Goal: Task Accomplishment & Management: Manage account settings

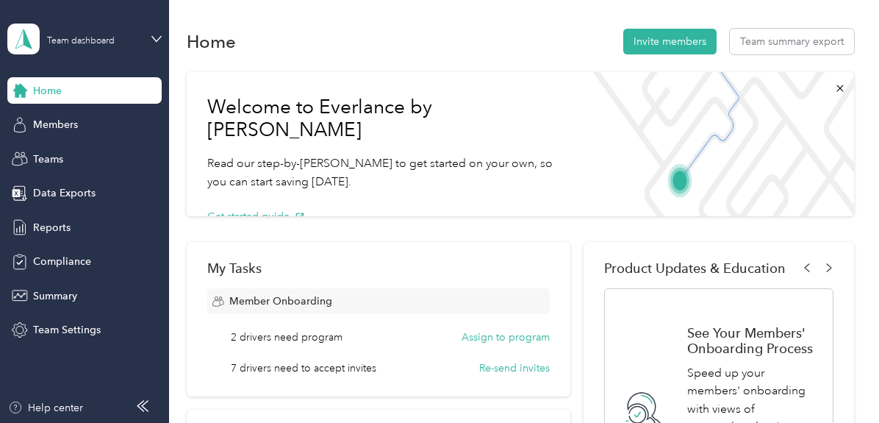
click at [420, 51] on div "Home Invite members Team summary export" at bounding box center [520, 41] width 667 height 31
click at [94, 265] on div "Compliance" at bounding box center [84, 261] width 154 height 26
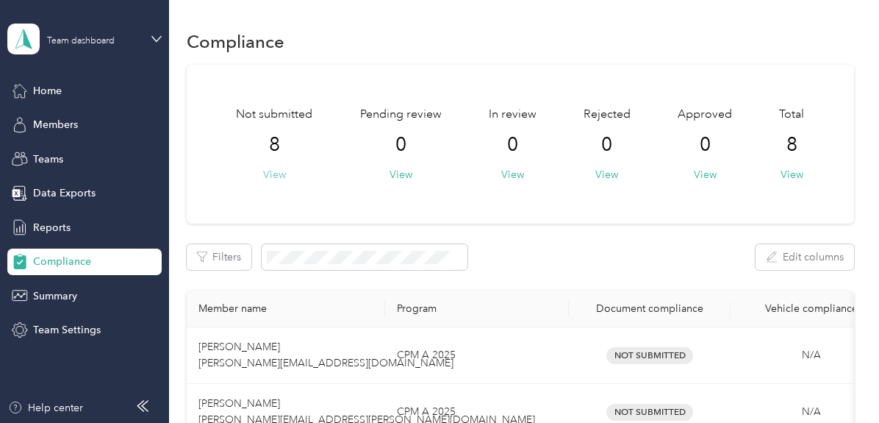
click at [273, 174] on button "View" at bounding box center [274, 174] width 23 height 15
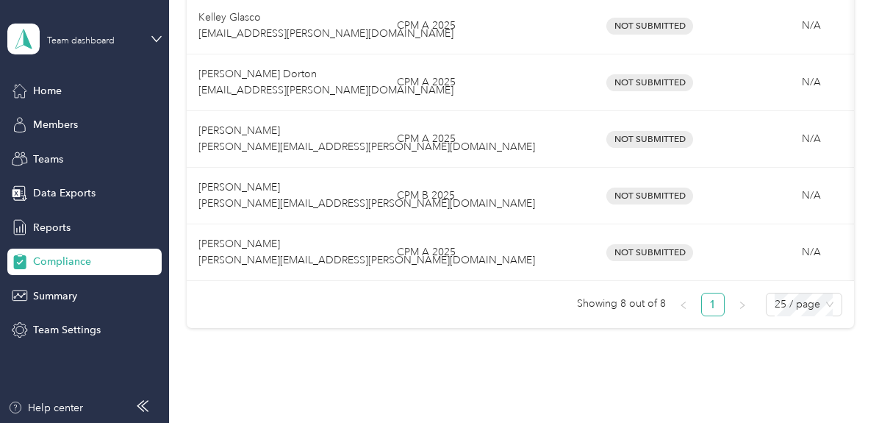
scroll to position [514, 0]
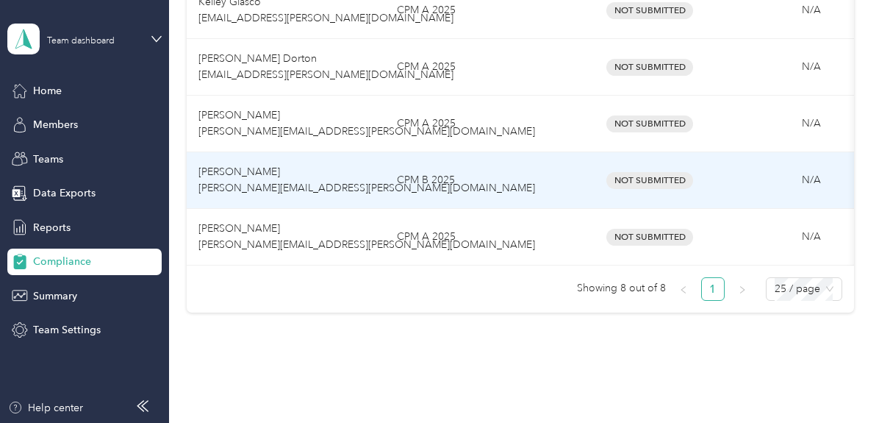
click at [640, 183] on span "Not Submitted" at bounding box center [649, 180] width 87 height 17
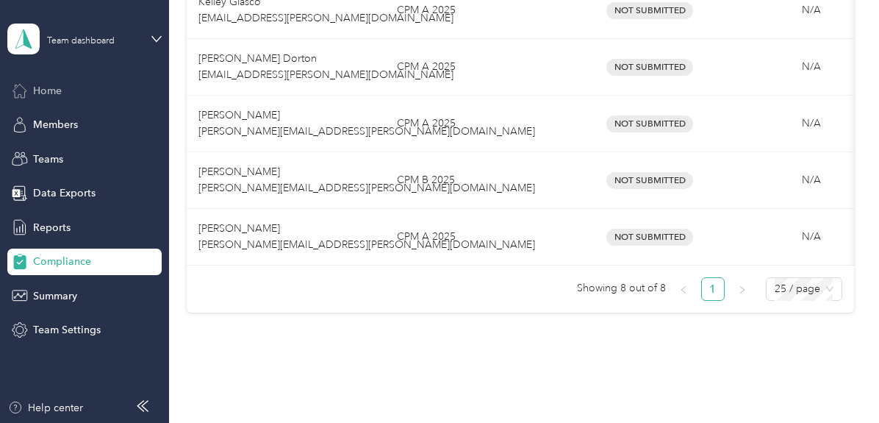
click at [46, 94] on span "Home" at bounding box center [47, 90] width 29 height 15
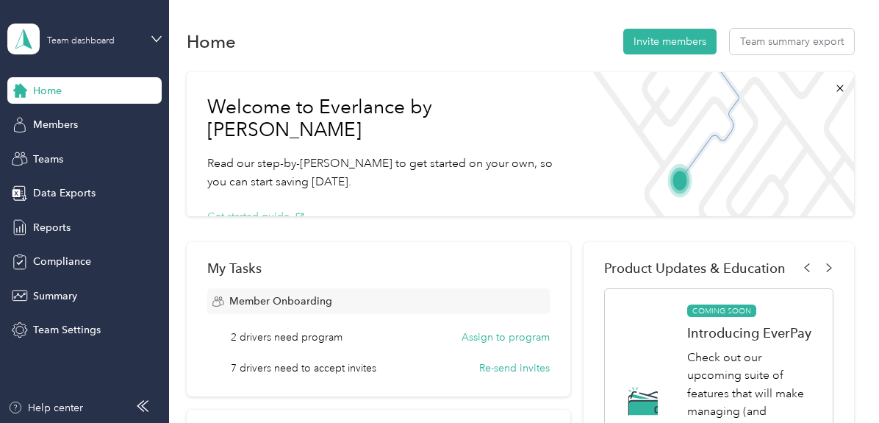
click at [257, 209] on button "Get started guide" at bounding box center [256, 216] width 98 height 15
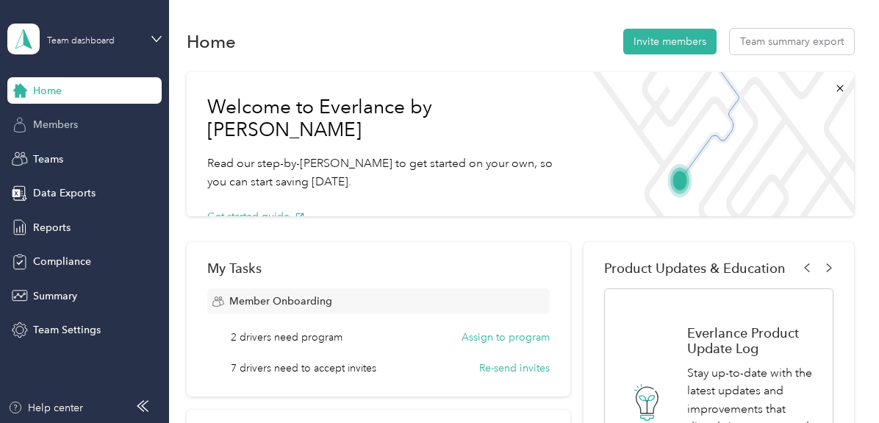
click at [47, 132] on span "Members" at bounding box center [55, 124] width 45 height 15
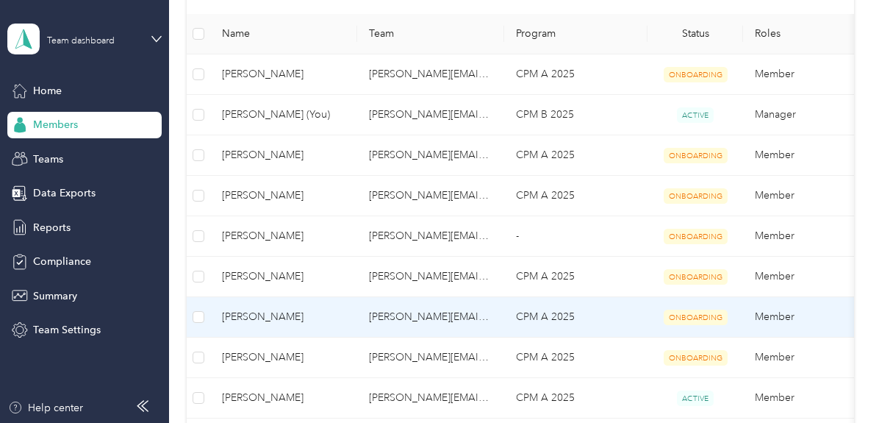
scroll to position [294, 0]
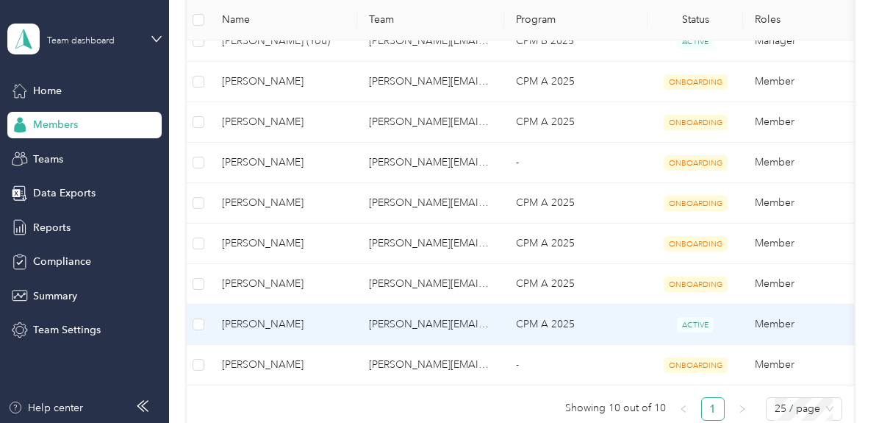
click at [265, 324] on span "[PERSON_NAME]" at bounding box center [283, 324] width 123 height 16
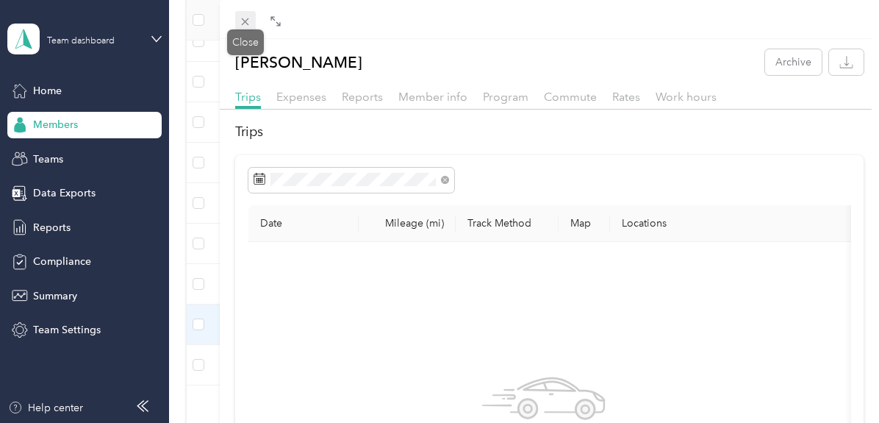
click at [248, 20] on icon at bounding box center [245, 21] width 12 height 12
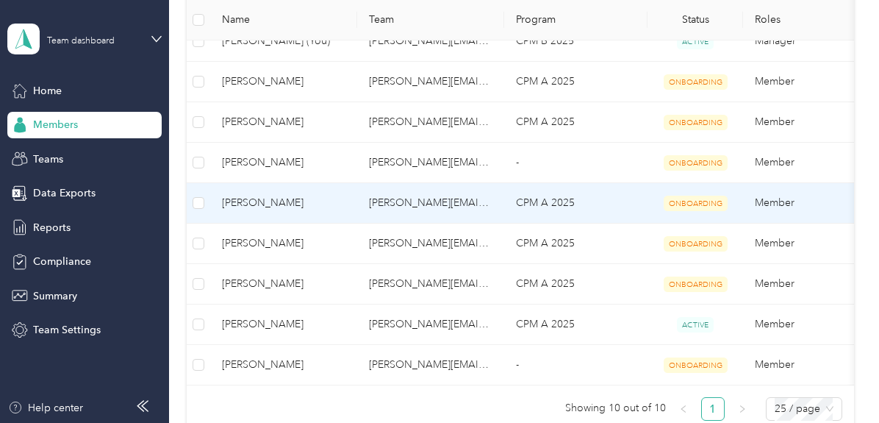
scroll to position [367, 0]
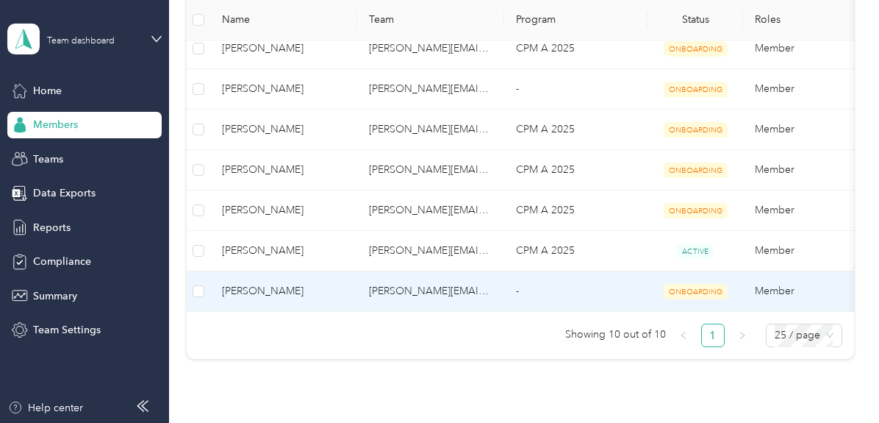
click at [258, 290] on span "[PERSON_NAME]" at bounding box center [283, 291] width 123 height 16
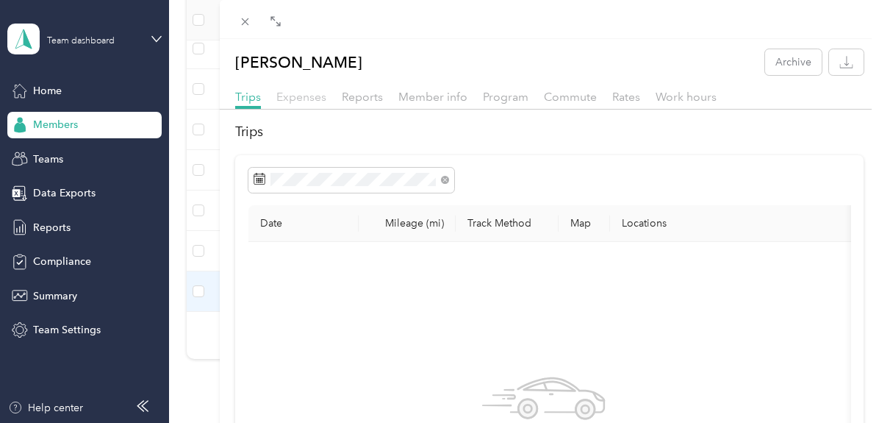
click at [320, 95] on span "Expenses" at bounding box center [301, 97] width 50 height 14
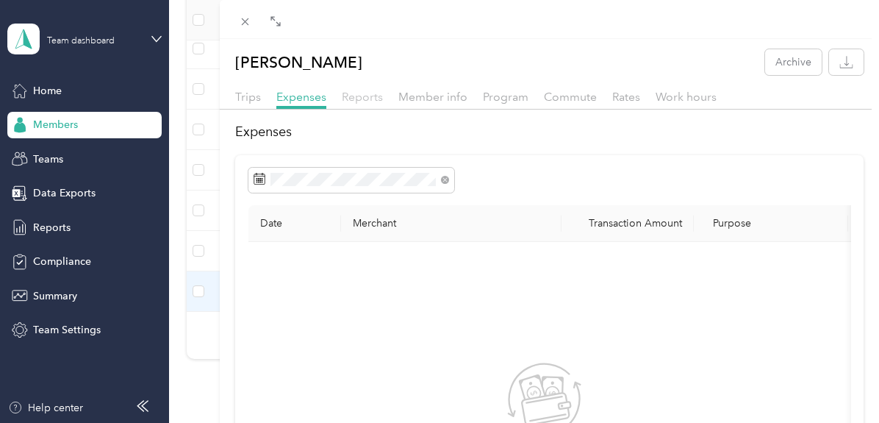
click at [349, 98] on span "Reports" at bounding box center [362, 97] width 41 height 14
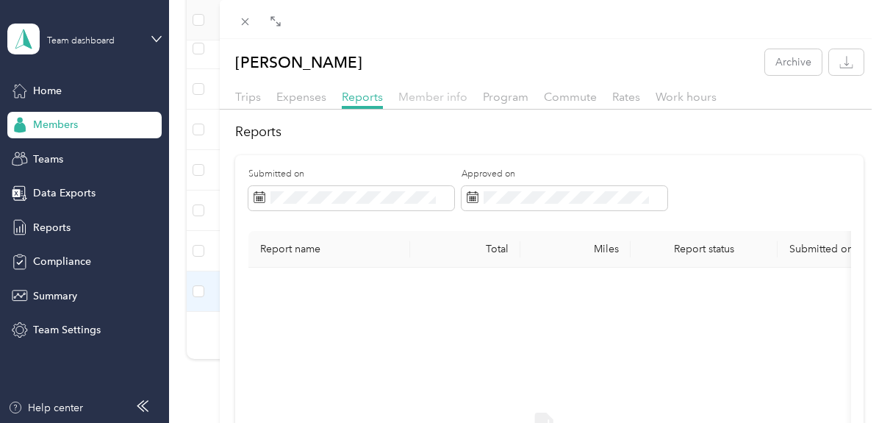
click at [428, 100] on span "Member info" at bounding box center [432, 97] width 69 height 14
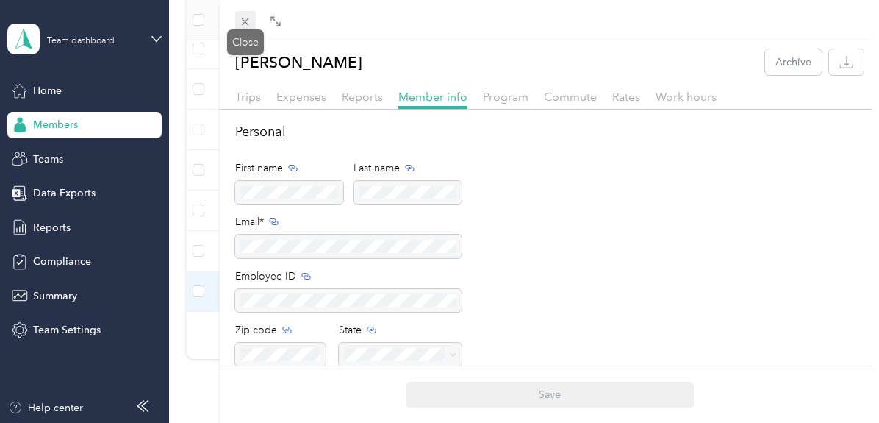
click at [245, 21] on icon at bounding box center [245, 21] width 12 height 12
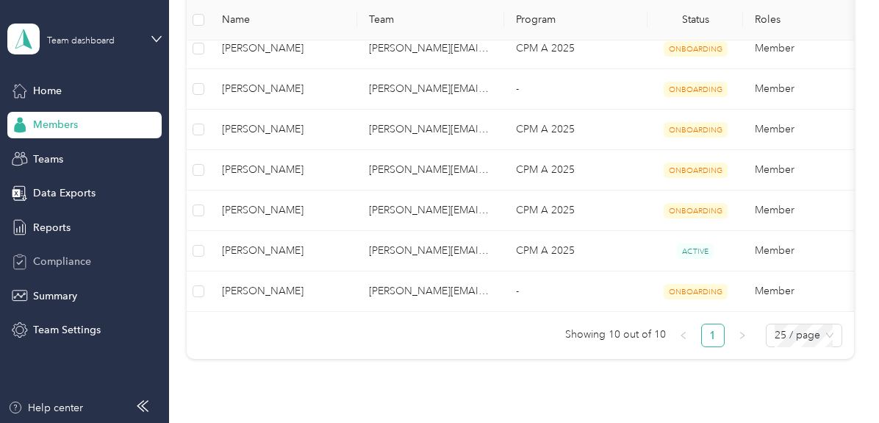
click at [48, 264] on span "Compliance" at bounding box center [62, 261] width 58 height 15
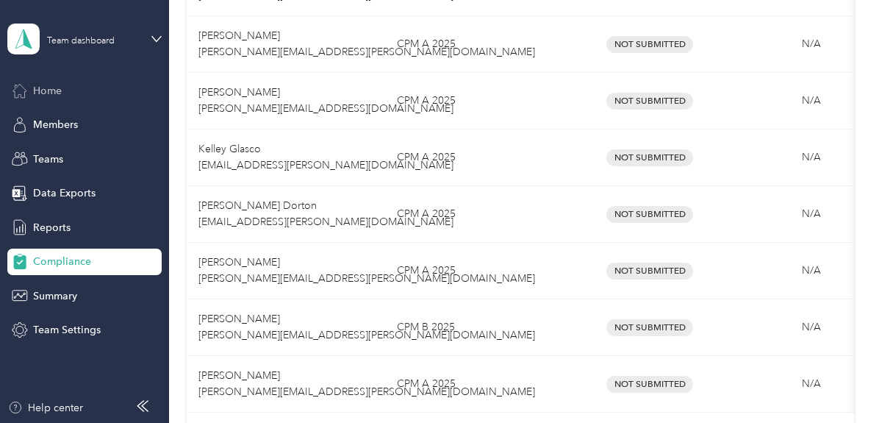
click at [57, 98] on div "Home" at bounding box center [84, 90] width 154 height 26
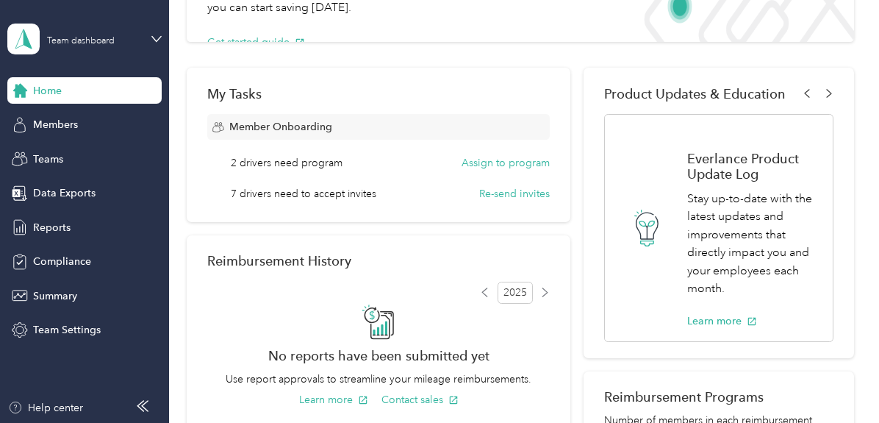
scroll to position [147, 0]
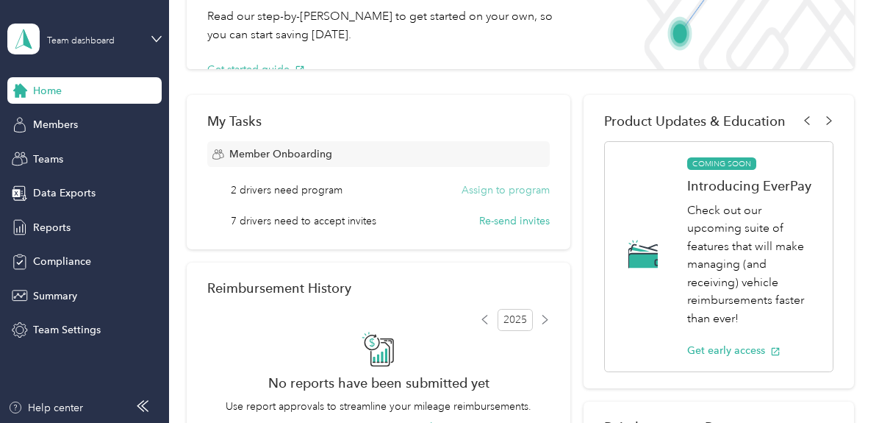
click at [501, 193] on button "Assign to program" at bounding box center [505, 189] width 88 height 15
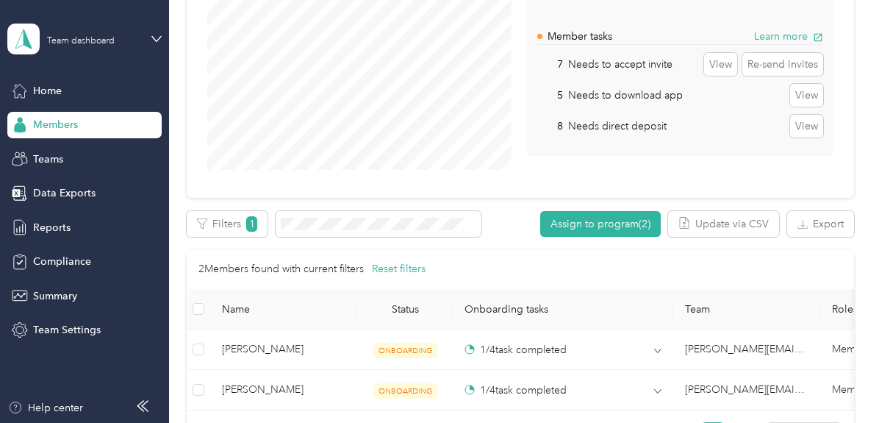
scroll to position [294, 0]
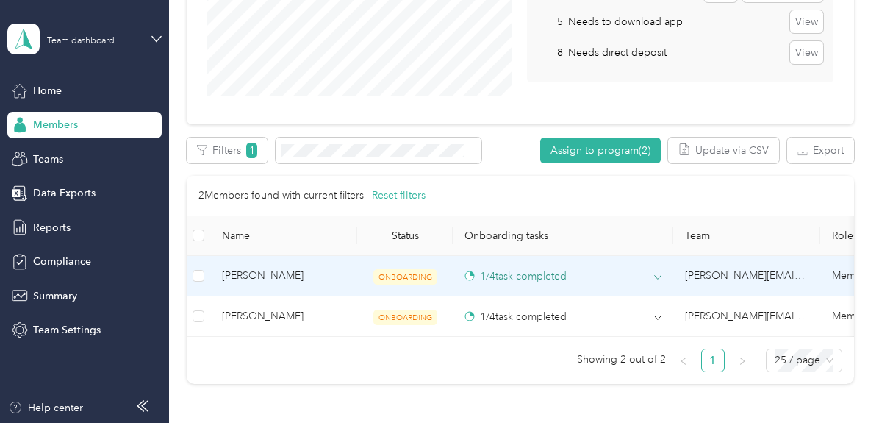
click at [661, 276] on td "1 / 4 task completed" at bounding box center [563, 276] width 220 height 40
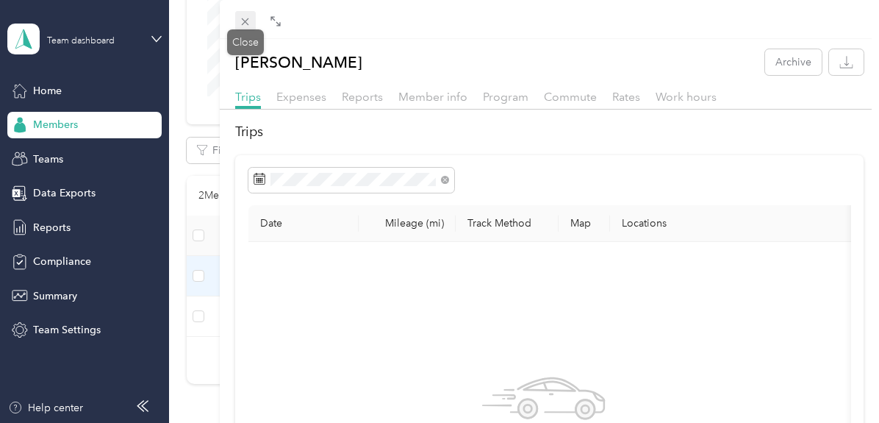
click at [242, 21] on icon at bounding box center [245, 21] width 12 height 12
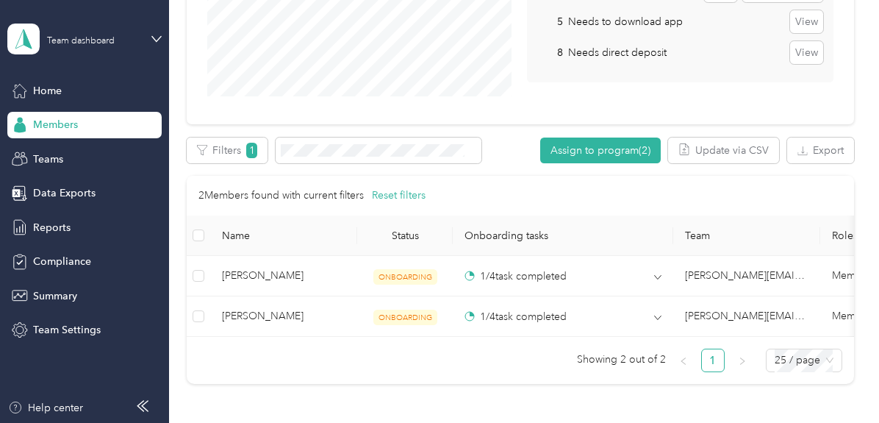
scroll to position [147, 0]
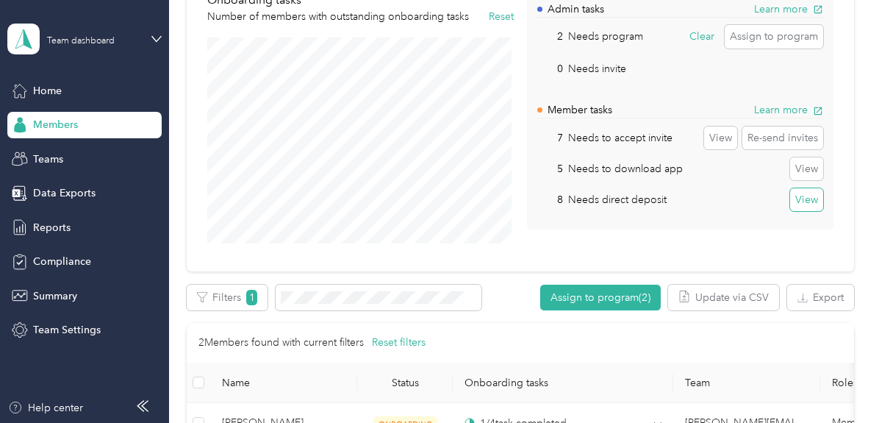
click at [800, 201] on button "View" at bounding box center [806, 200] width 33 height 24
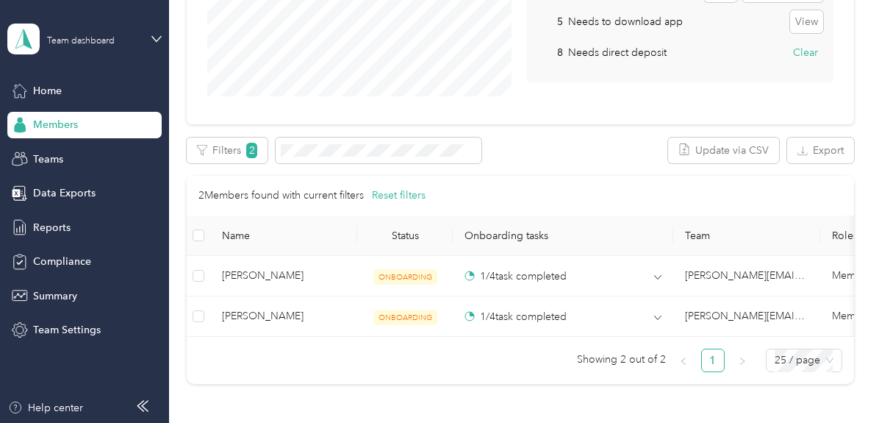
scroll to position [147, 0]
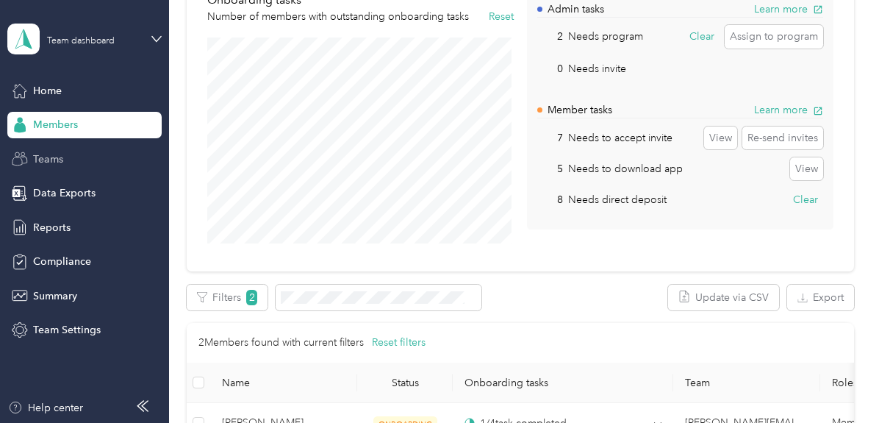
click at [51, 161] on span "Teams" at bounding box center [48, 158] width 30 height 15
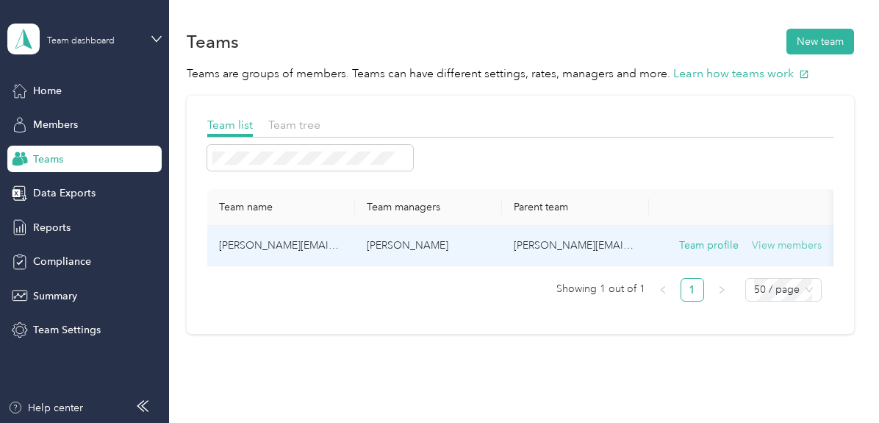
click at [755, 248] on button "View members" at bounding box center [787, 245] width 70 height 16
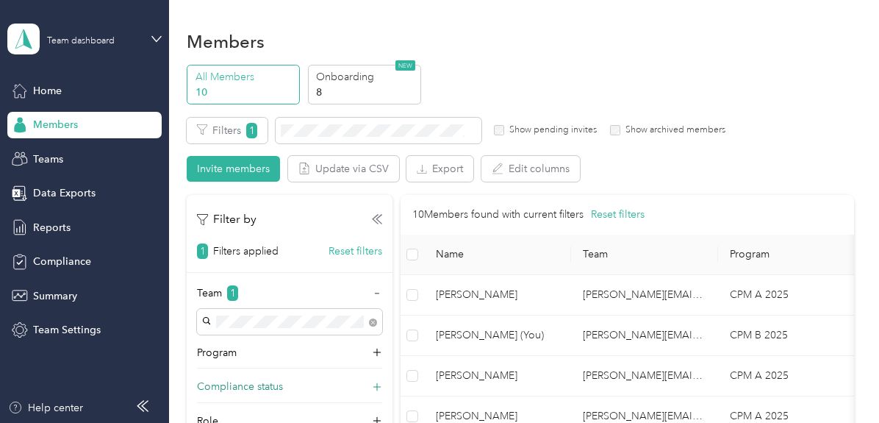
click at [244, 389] on p "Compliance status" at bounding box center [240, 385] width 86 height 15
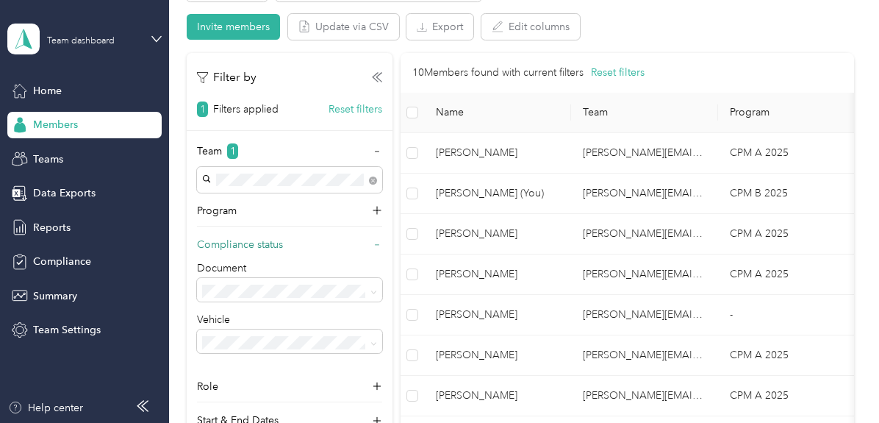
scroll to position [147, 0]
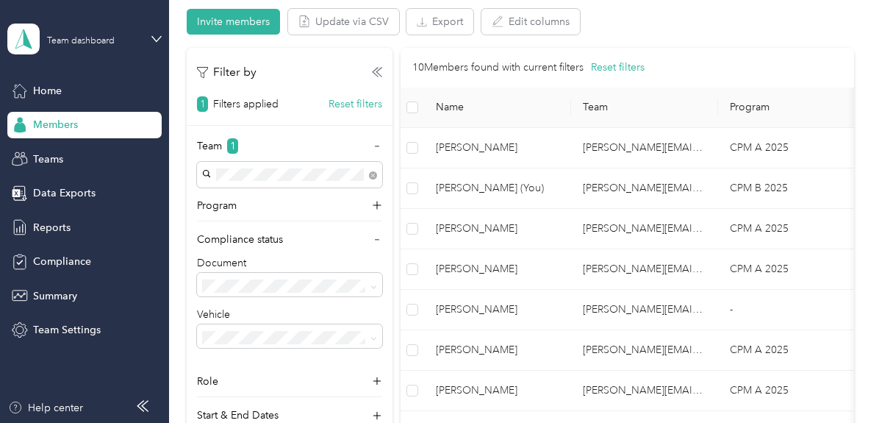
click at [248, 258] on li "Not submitted" at bounding box center [290, 253] width 185 height 26
click at [278, 261] on li "Pending review" at bounding box center [290, 252] width 185 height 26
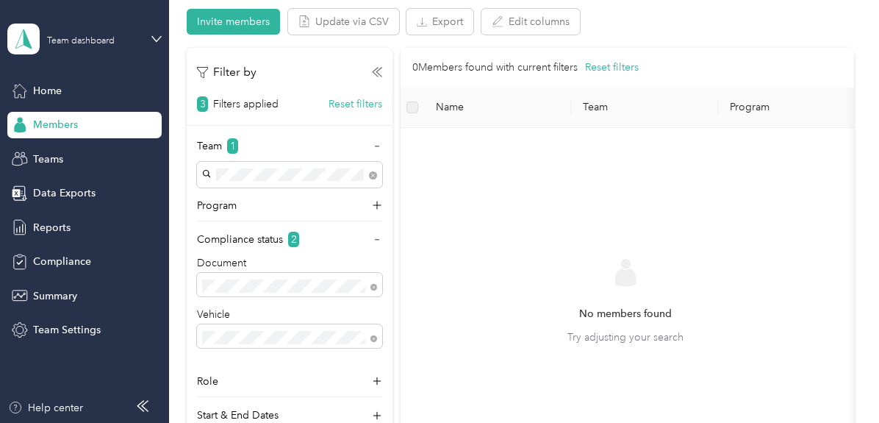
click at [259, 236] on li "Not compliant" at bounding box center [290, 228] width 185 height 26
click at [284, 344] on span at bounding box center [289, 336] width 185 height 24
click at [260, 312] on li "Not submitted" at bounding box center [290, 309] width 185 height 26
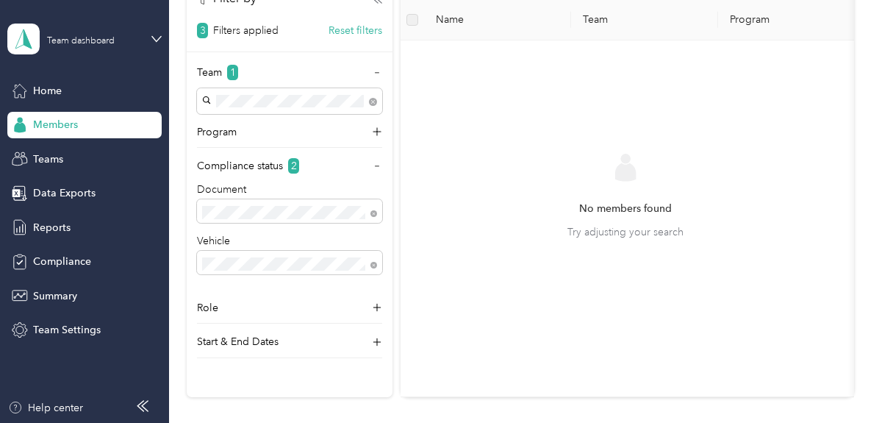
scroll to position [147, 0]
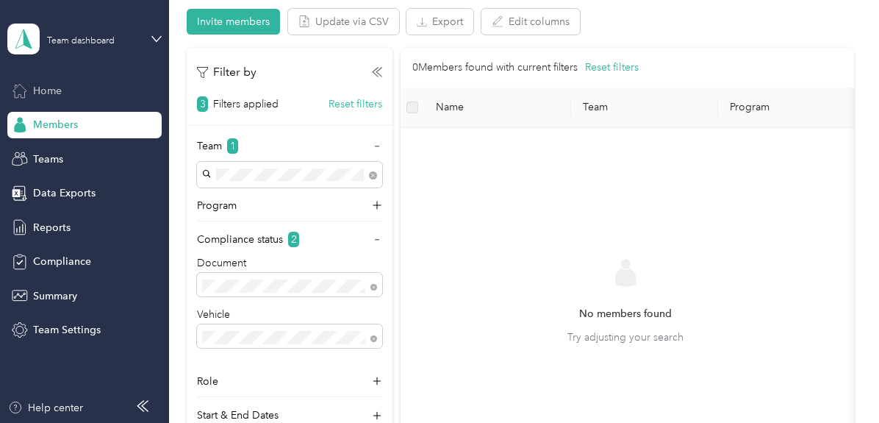
click at [54, 92] on span "Home" at bounding box center [47, 90] width 29 height 15
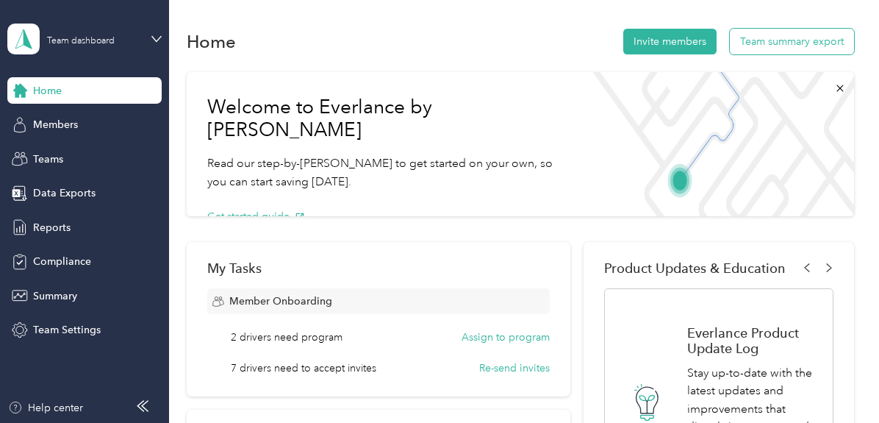
click at [760, 40] on button "Team summary export" at bounding box center [792, 42] width 124 height 26
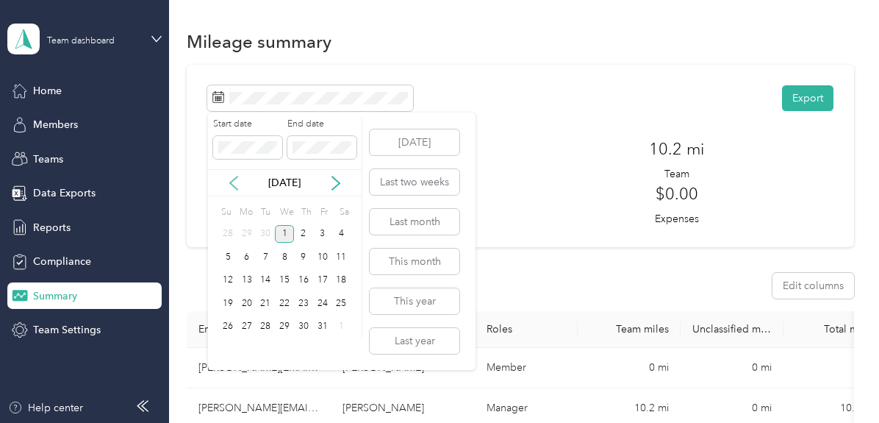
click at [229, 179] on icon at bounding box center [233, 183] width 15 height 15
click at [253, 236] on div "1" at bounding box center [246, 234] width 19 height 18
click at [265, 323] on div "30" at bounding box center [265, 326] width 19 height 18
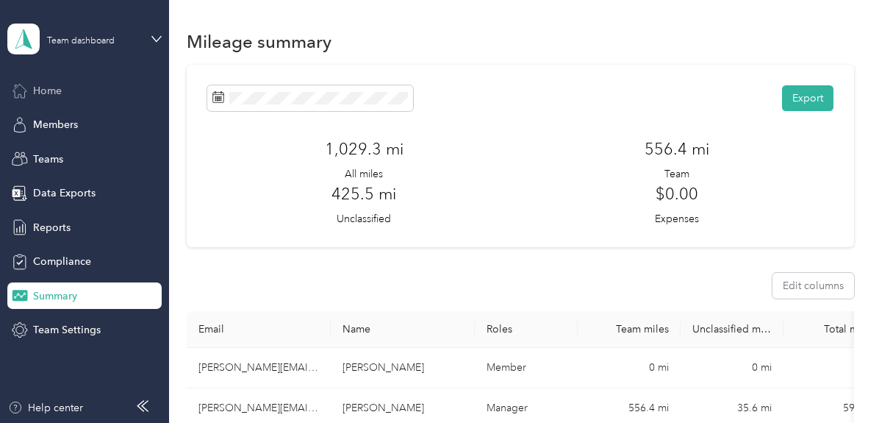
click at [56, 85] on span "Home" at bounding box center [47, 90] width 29 height 15
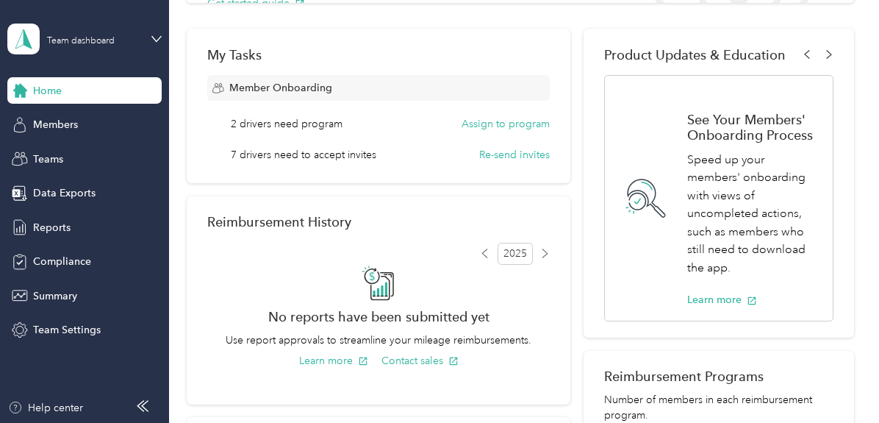
scroll to position [220, 0]
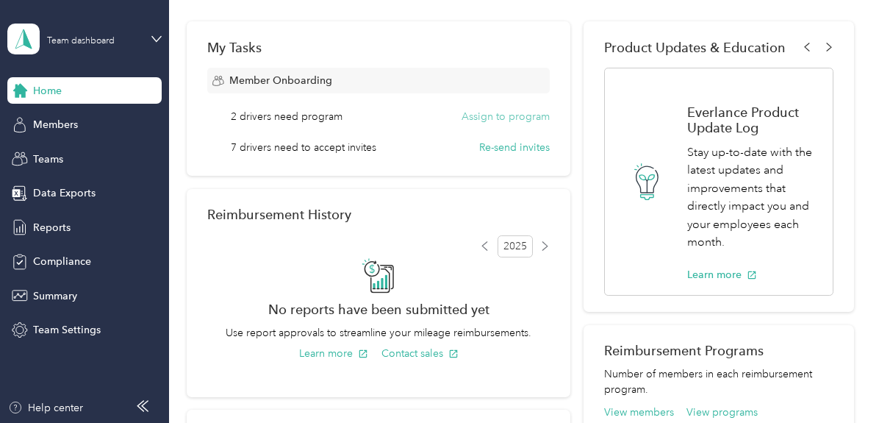
click at [497, 118] on button "Assign to program" at bounding box center [505, 116] width 88 height 15
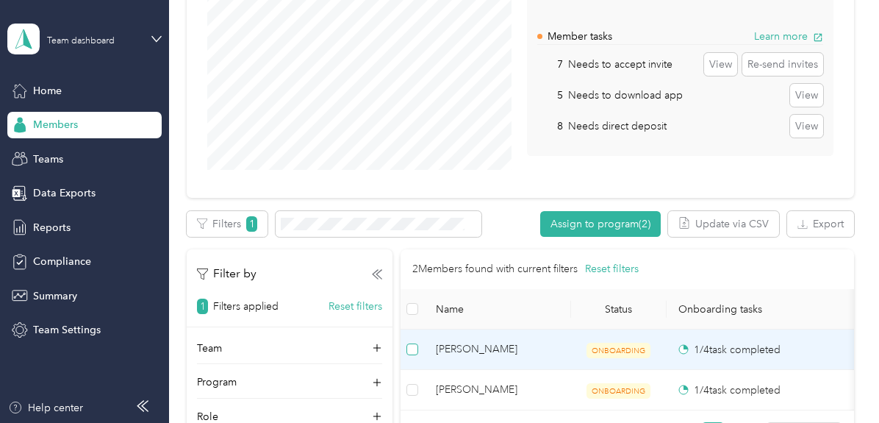
click at [410, 355] on label at bounding box center [412, 349] width 12 height 16
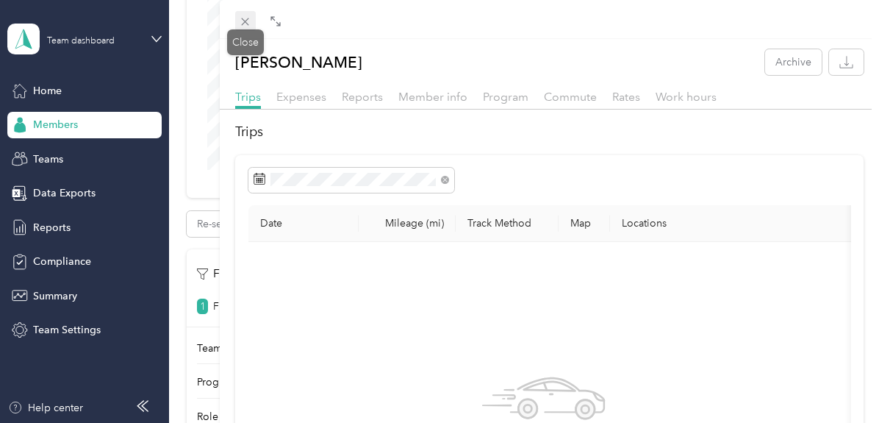
click at [248, 17] on icon at bounding box center [245, 21] width 12 height 12
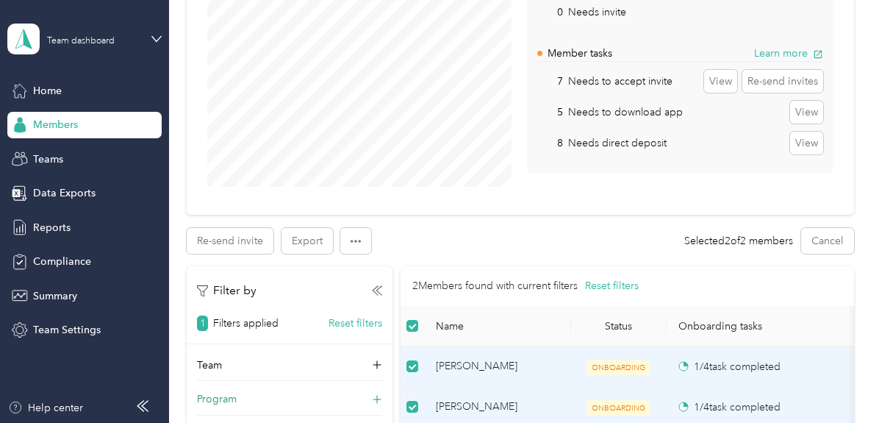
scroll to position [96, 0]
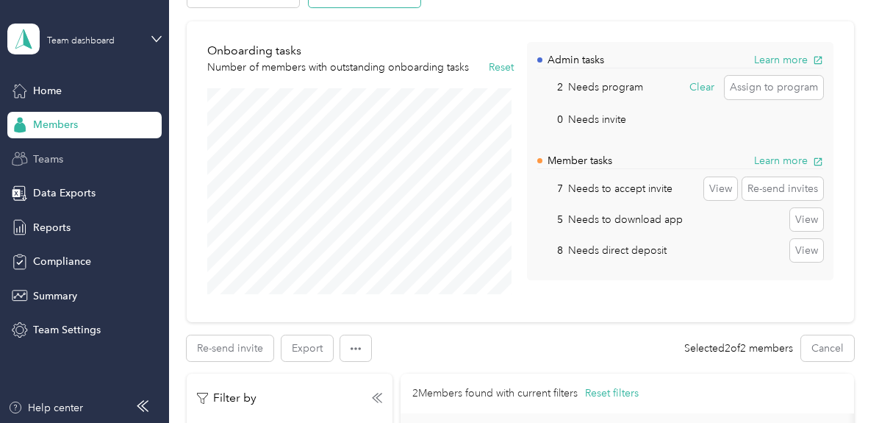
click at [77, 162] on div "Teams" at bounding box center [84, 158] width 154 height 26
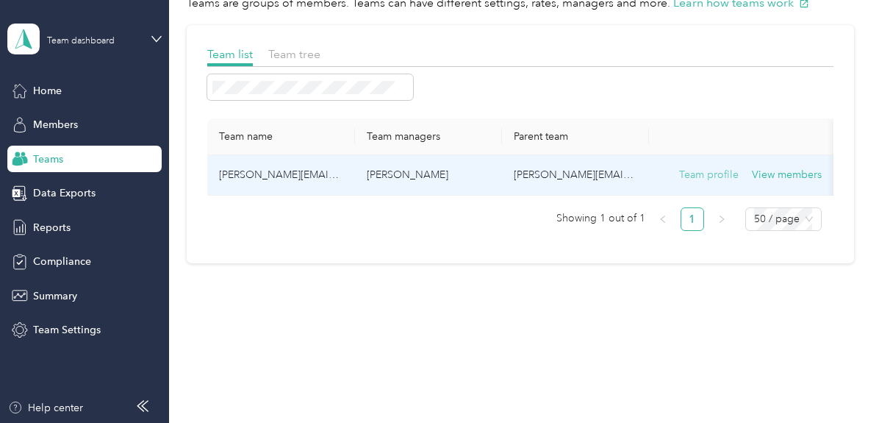
click at [705, 167] on button "Team profile" at bounding box center [709, 175] width 60 height 16
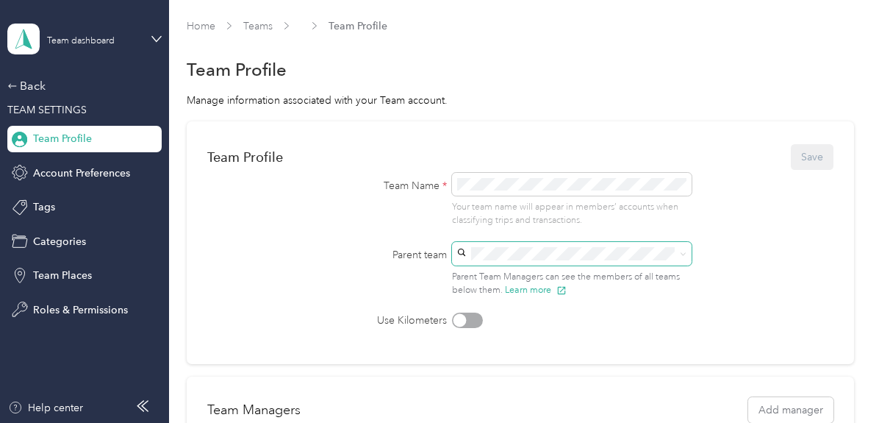
click at [686, 252] on span at bounding box center [572, 254] width 240 height 24
click at [35, 81] on div "Back" at bounding box center [80, 86] width 147 height 18
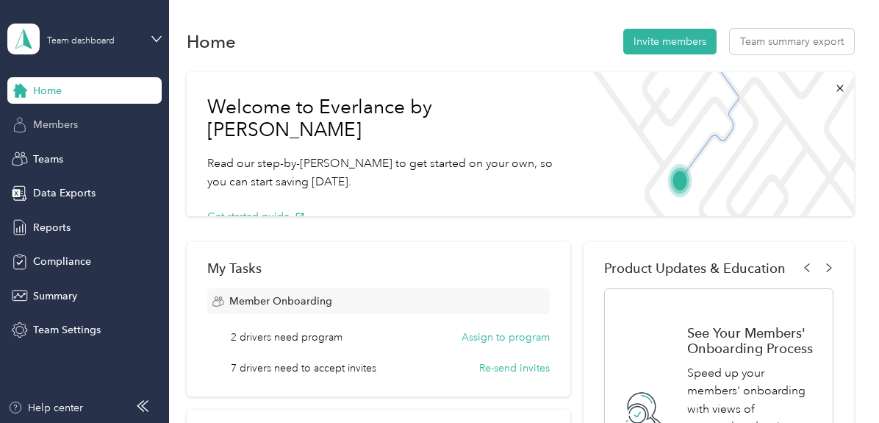
click at [37, 123] on span "Members" at bounding box center [55, 124] width 45 height 15
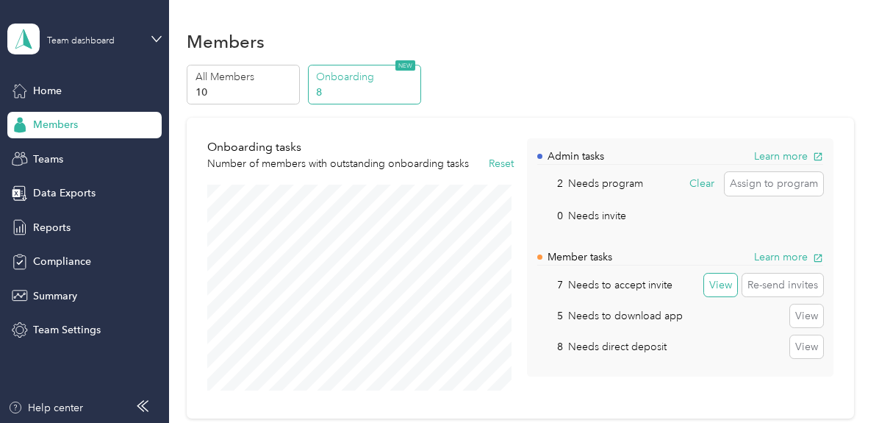
click at [714, 284] on button "View" at bounding box center [720, 285] width 33 height 24
click at [787, 283] on button "Re-send invites" at bounding box center [782, 285] width 81 height 24
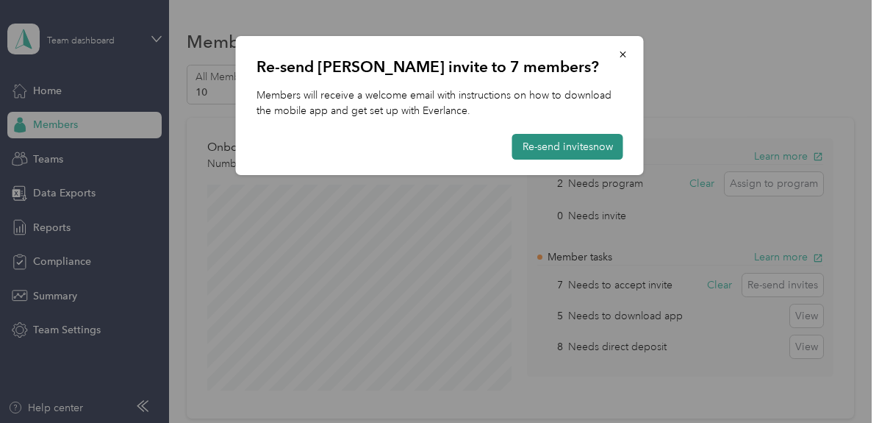
click at [556, 145] on button "Re-send invites now" at bounding box center [567, 147] width 111 height 26
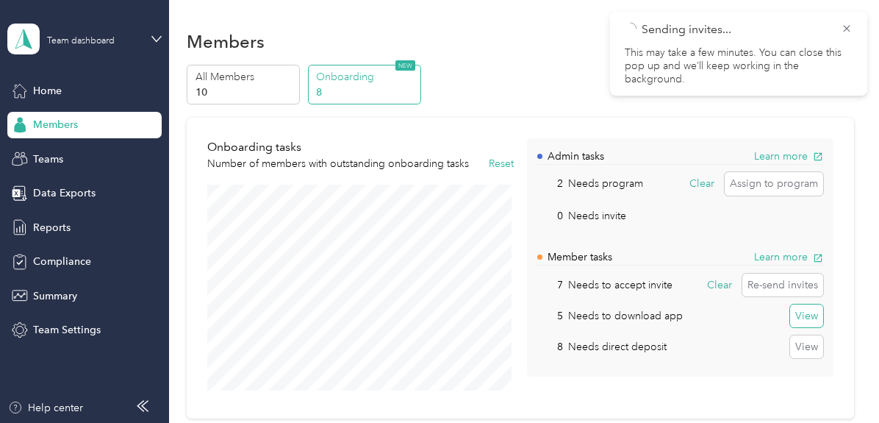
click at [804, 320] on button "View" at bounding box center [806, 316] width 33 height 24
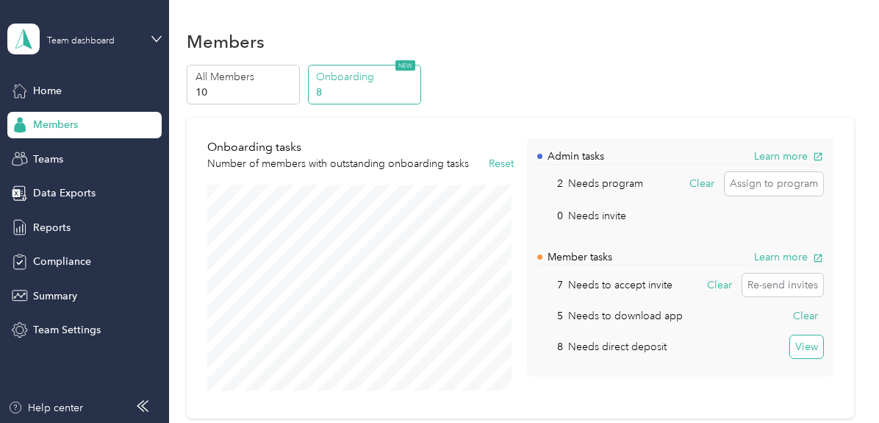
click at [794, 346] on button "View" at bounding box center [806, 347] width 33 height 24
click at [769, 186] on button "Assign to program" at bounding box center [774, 184] width 98 height 24
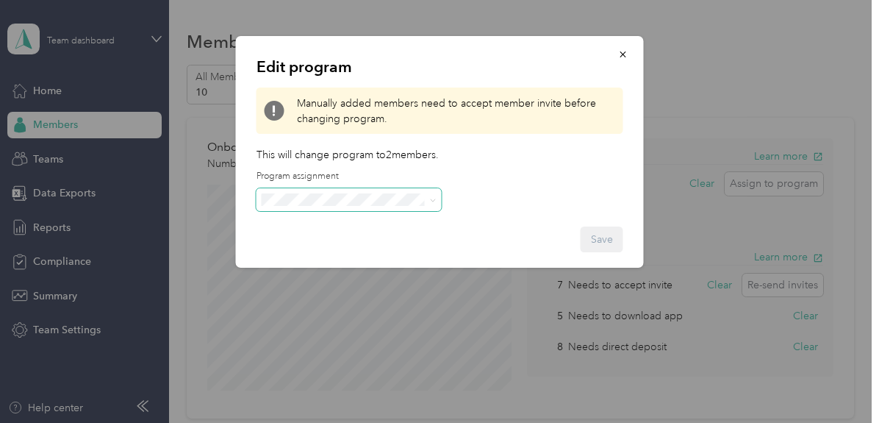
click at [428, 199] on span at bounding box center [431, 200] width 12 height 10
click at [625, 54] on icon "button" at bounding box center [623, 54] width 10 height 10
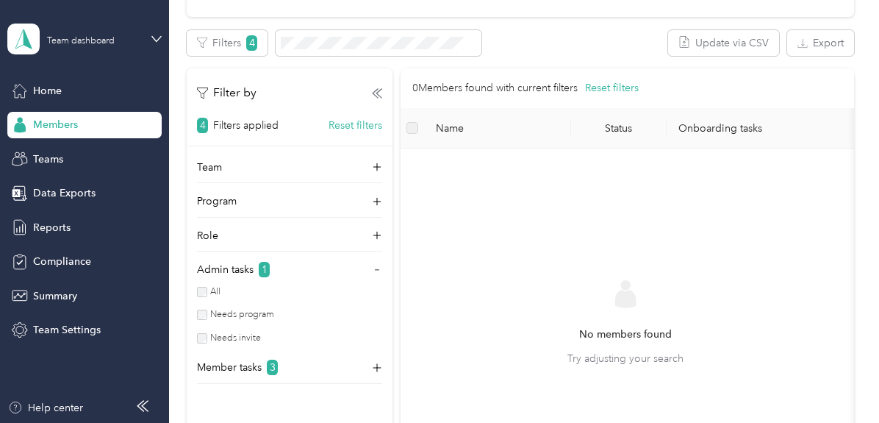
scroll to position [441, 0]
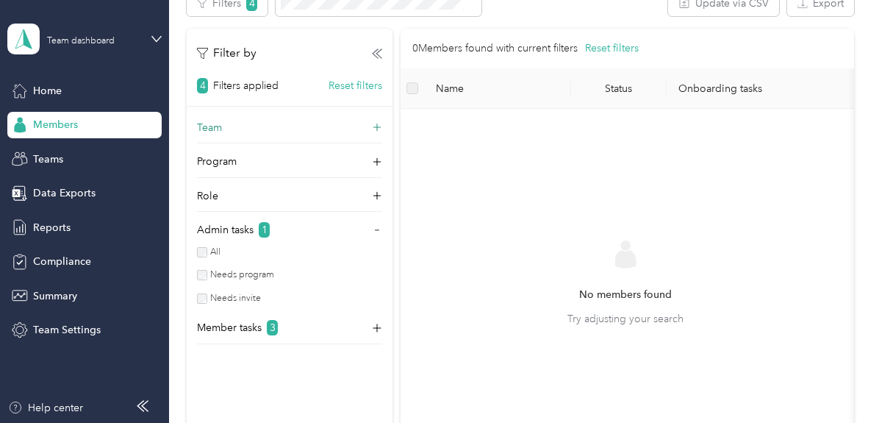
click at [256, 126] on div "Team" at bounding box center [289, 132] width 185 height 24
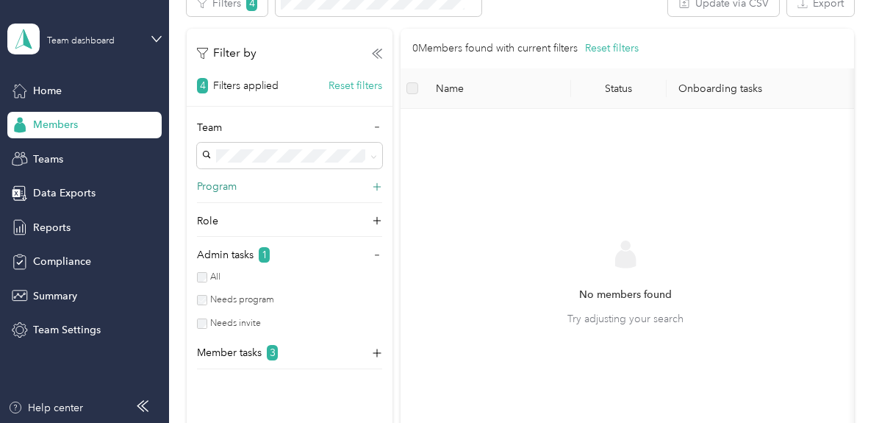
click at [238, 186] on div "Program" at bounding box center [289, 191] width 185 height 24
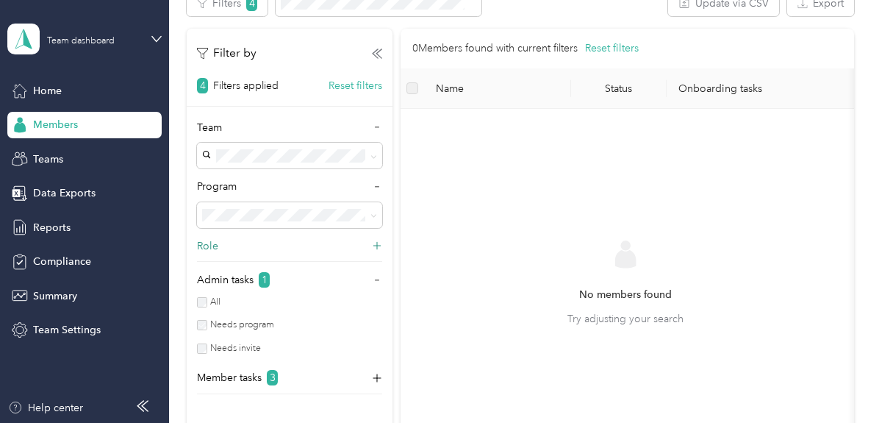
click at [234, 242] on div "Role" at bounding box center [289, 250] width 185 height 24
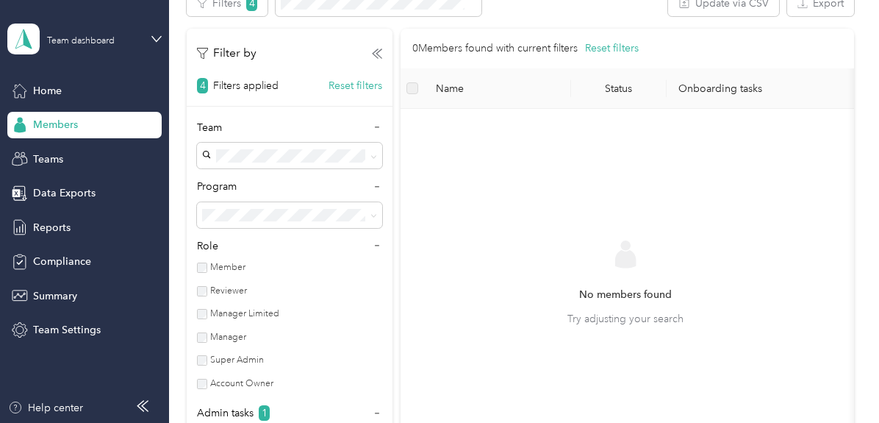
click at [235, 262] on label "Member" at bounding box center [226, 267] width 38 height 13
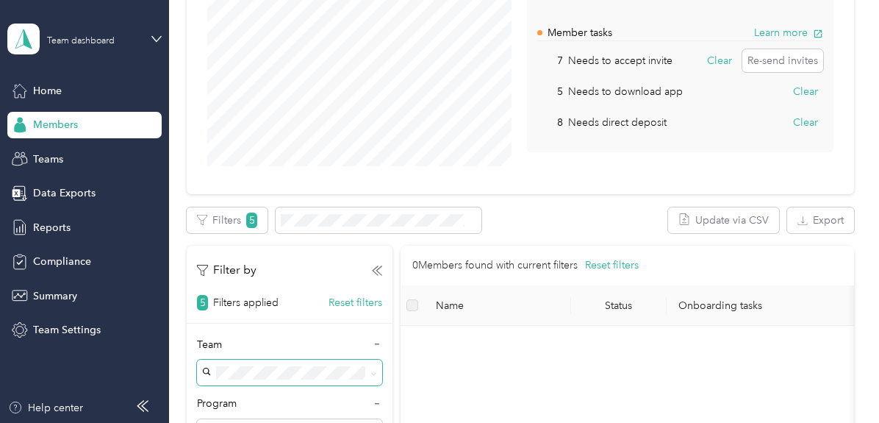
scroll to position [73, 0]
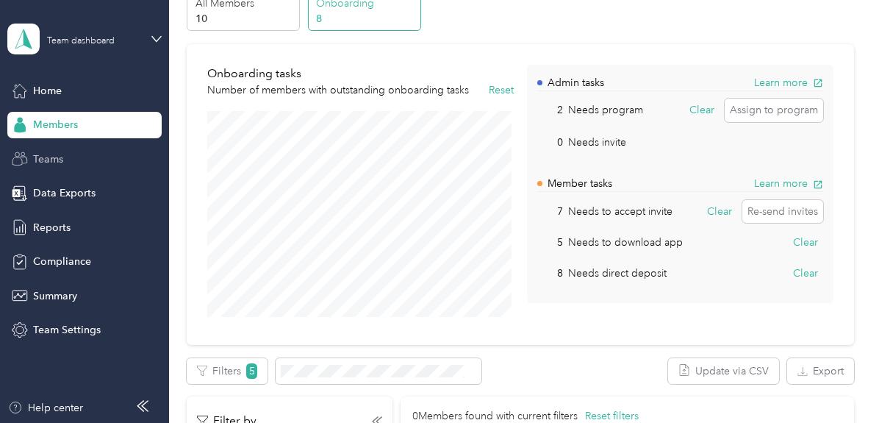
click at [79, 157] on div "Teams" at bounding box center [84, 158] width 154 height 26
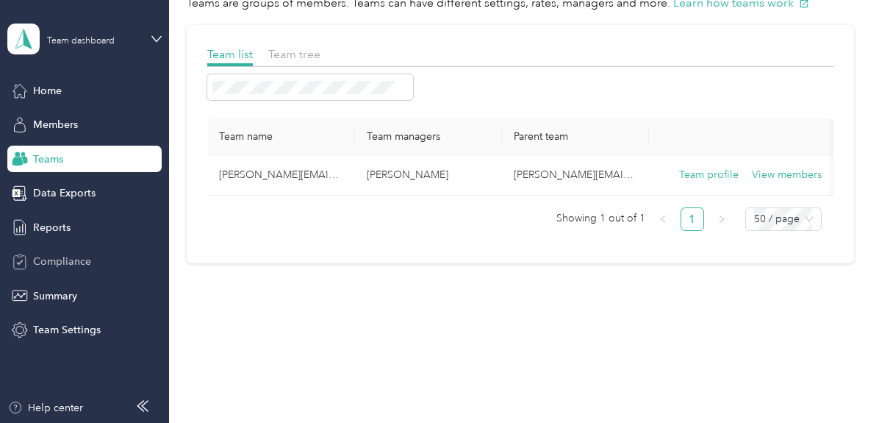
click at [55, 265] on span "Compliance" at bounding box center [62, 261] width 58 height 15
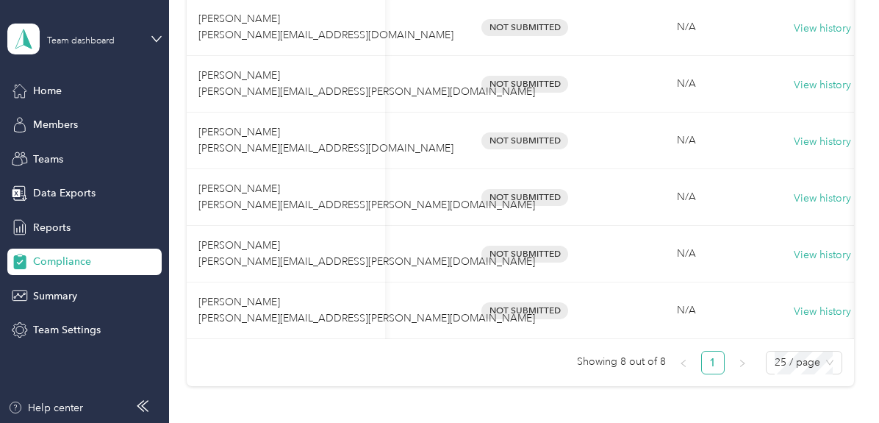
scroll to position [0, 153]
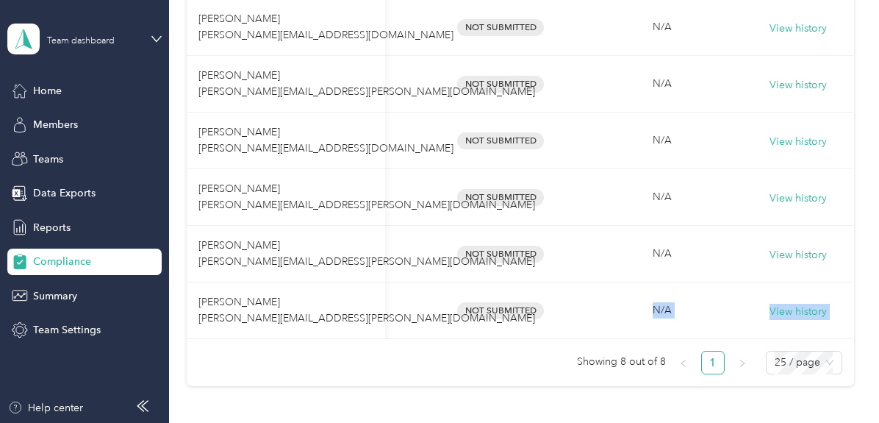
drag, startPoint x: 636, startPoint y: 336, endPoint x: 522, endPoint y: 348, distance: 114.6
click at [522, 348] on div "Member name Program Document compliance Vehicle compliance [PERSON_NAME] Dorton…" at bounding box center [520, 111] width 667 height 525
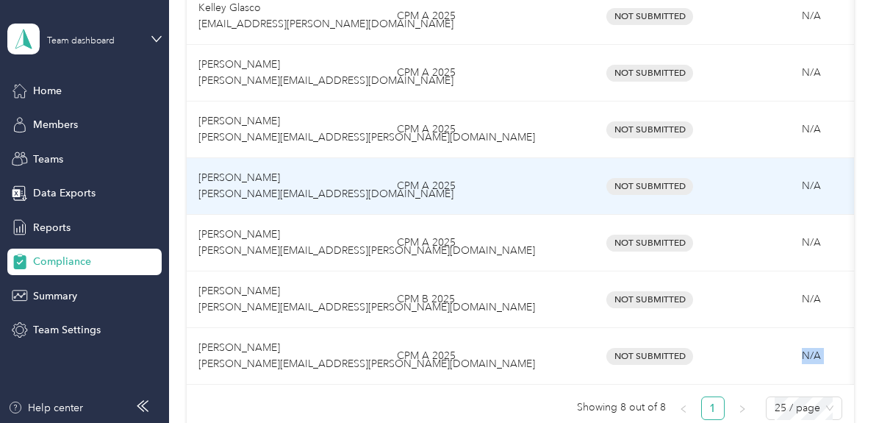
scroll to position [417, 0]
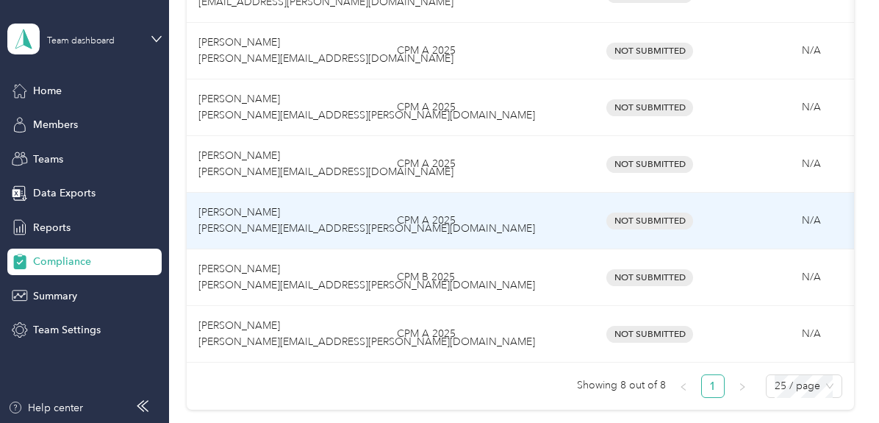
click at [523, 226] on td "CPM A 2025" at bounding box center [477, 221] width 184 height 57
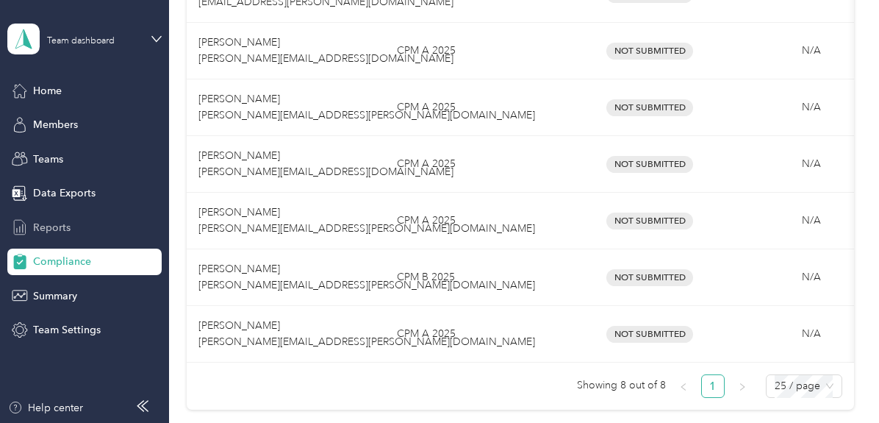
click at [66, 229] on span "Reports" at bounding box center [51, 227] width 37 height 15
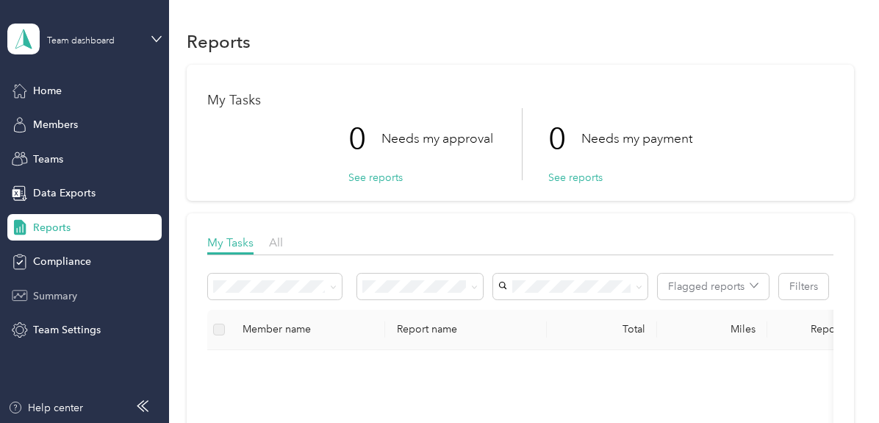
click at [71, 293] on span "Summary" at bounding box center [55, 295] width 44 height 15
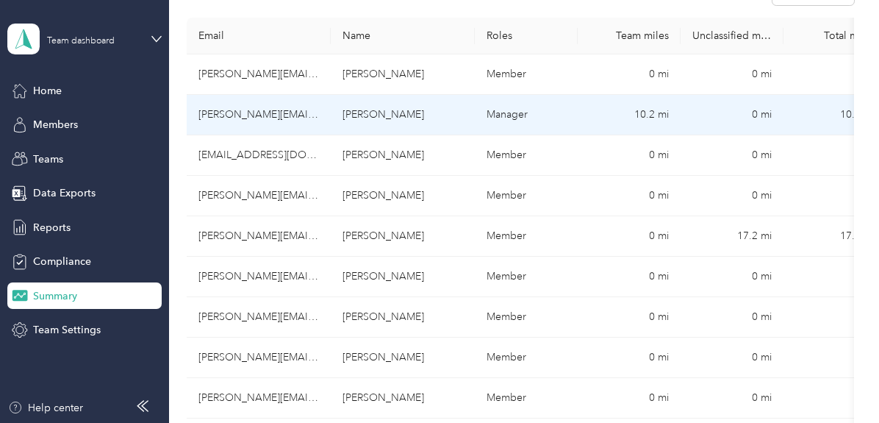
scroll to position [294, 0]
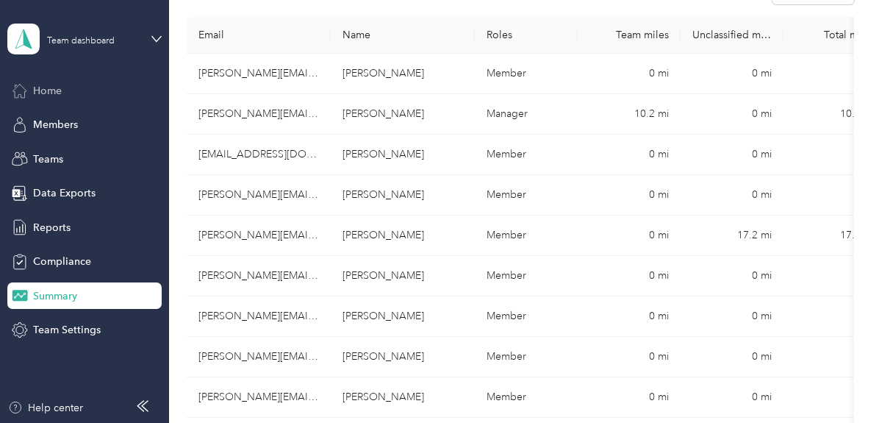
click at [71, 90] on div "Home" at bounding box center [84, 90] width 154 height 26
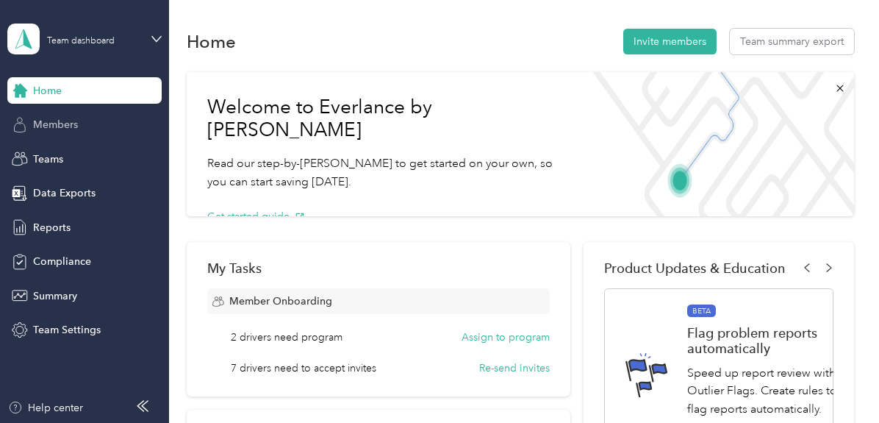
click at [76, 125] on span "Members" at bounding box center [55, 124] width 45 height 15
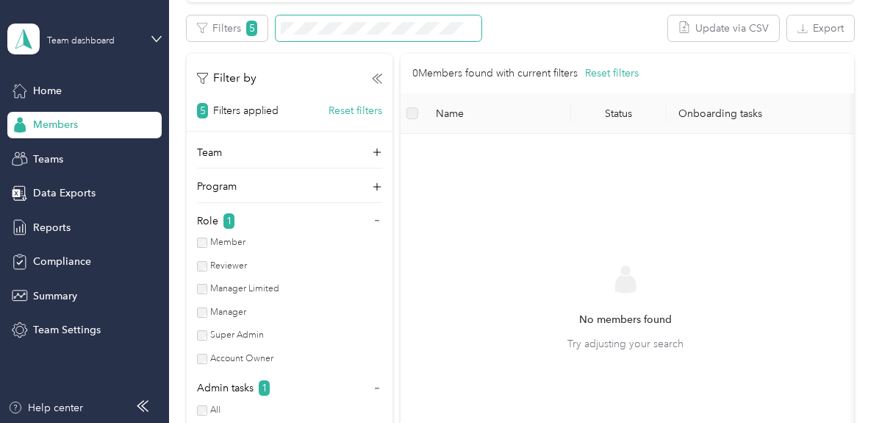
scroll to position [514, 0]
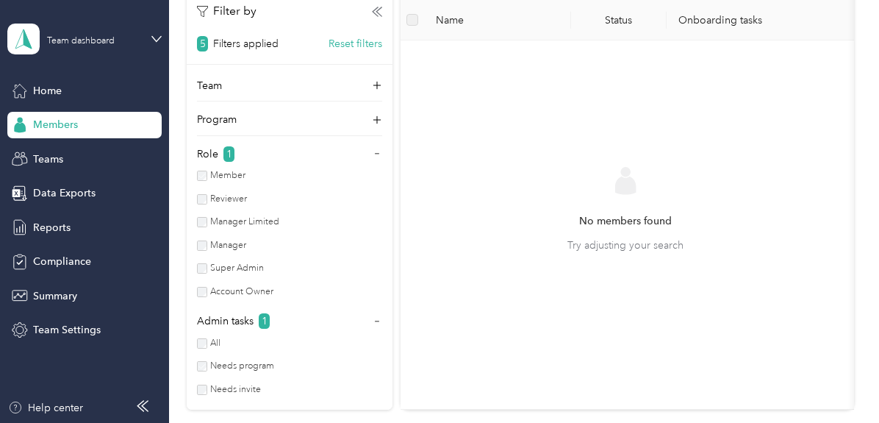
click at [224, 182] on label "Member" at bounding box center [226, 175] width 38 height 13
click at [292, 101] on div "Team" at bounding box center [289, 90] width 185 height 24
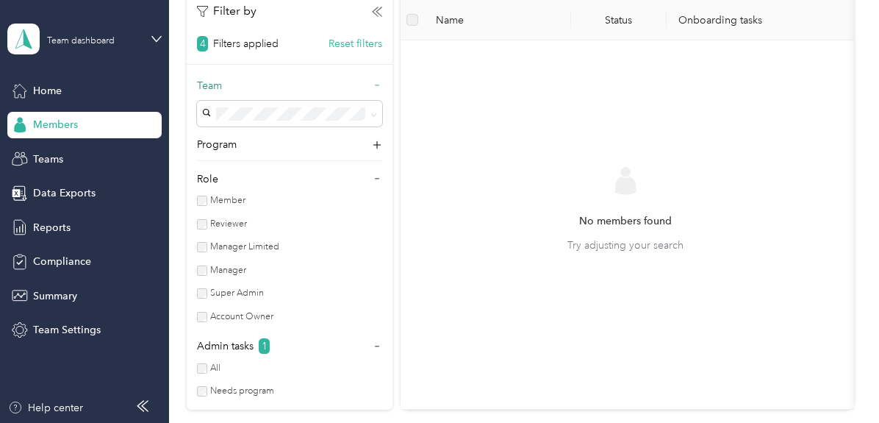
click at [292, 101] on div "Team" at bounding box center [289, 90] width 185 height 24
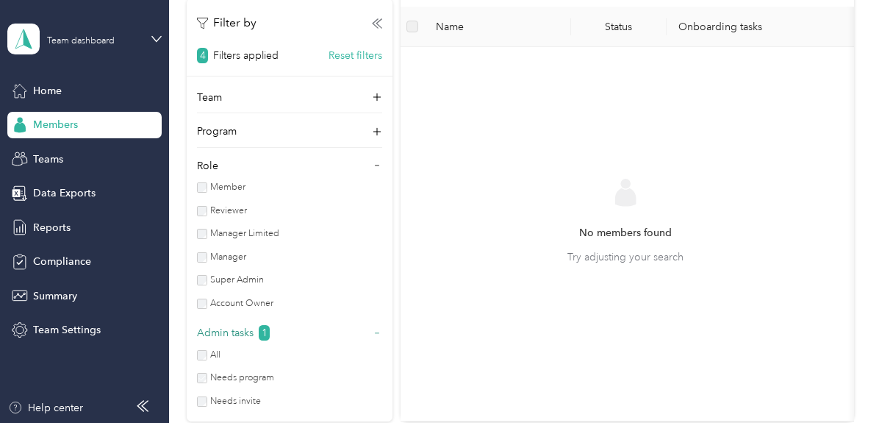
scroll to position [382, 0]
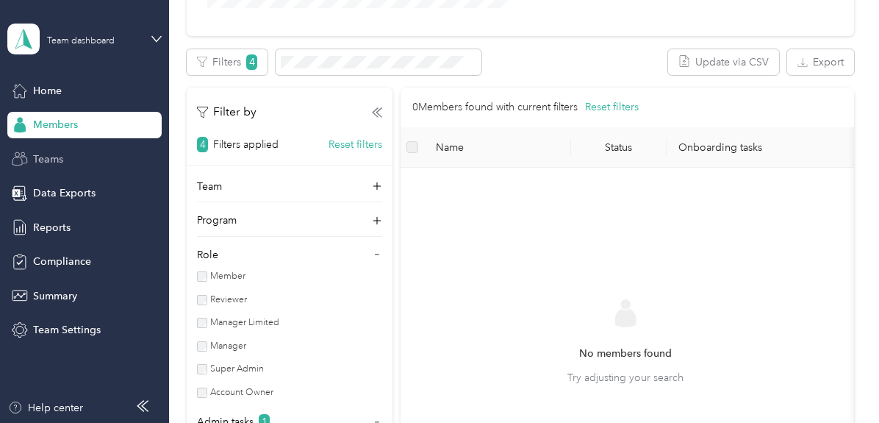
click at [38, 164] on span "Teams" at bounding box center [48, 158] width 30 height 15
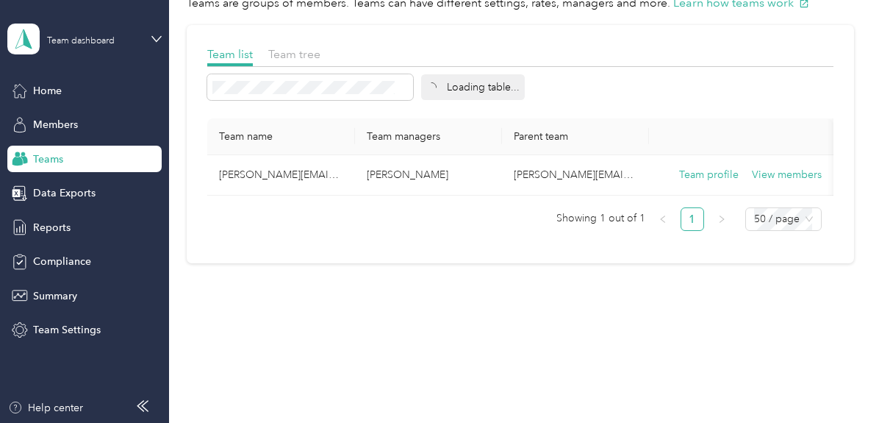
scroll to position [80, 0]
click at [52, 128] on span "Members" at bounding box center [55, 124] width 45 height 15
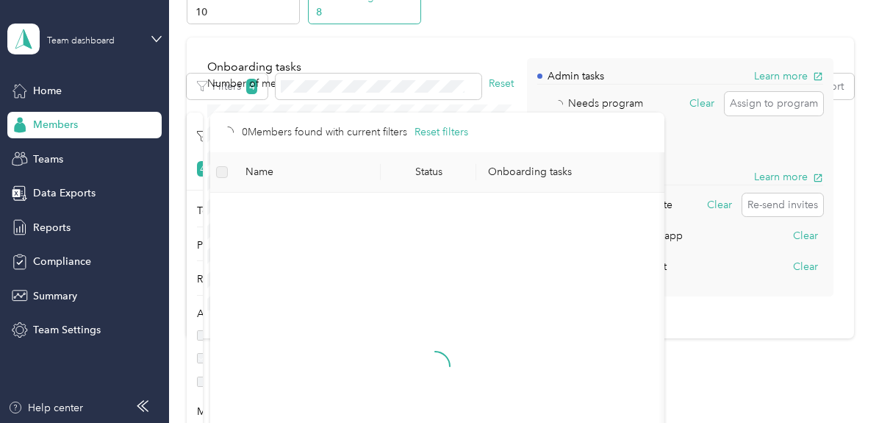
scroll to position [382, 0]
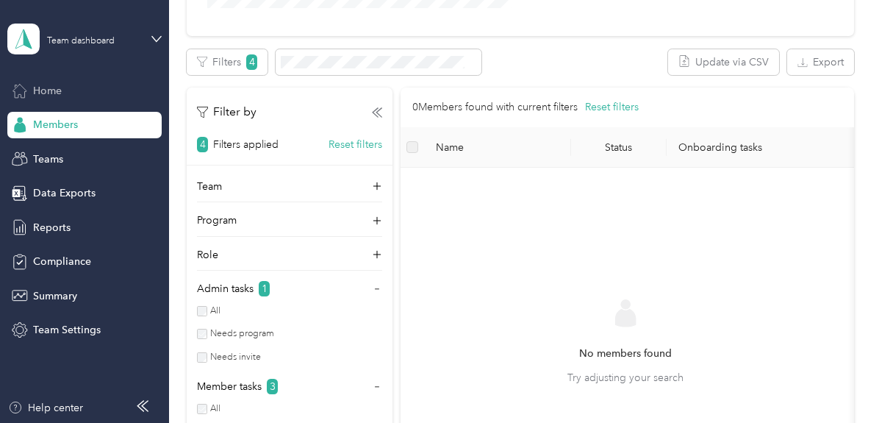
click at [52, 95] on span "Home" at bounding box center [47, 90] width 29 height 15
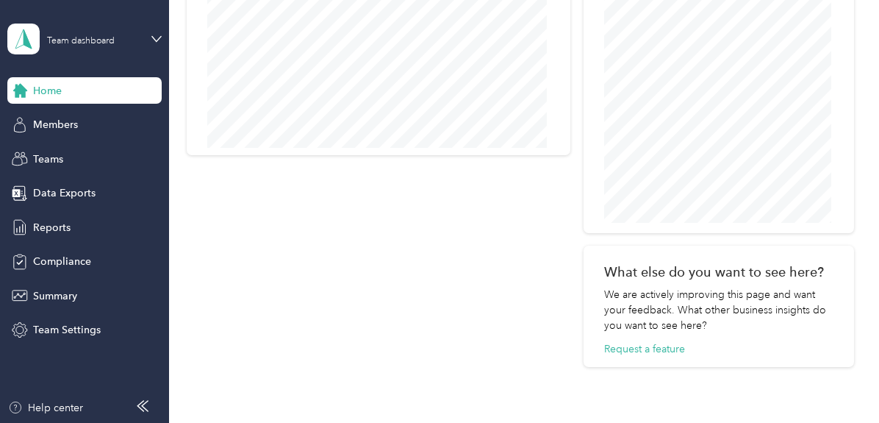
scroll to position [848, 0]
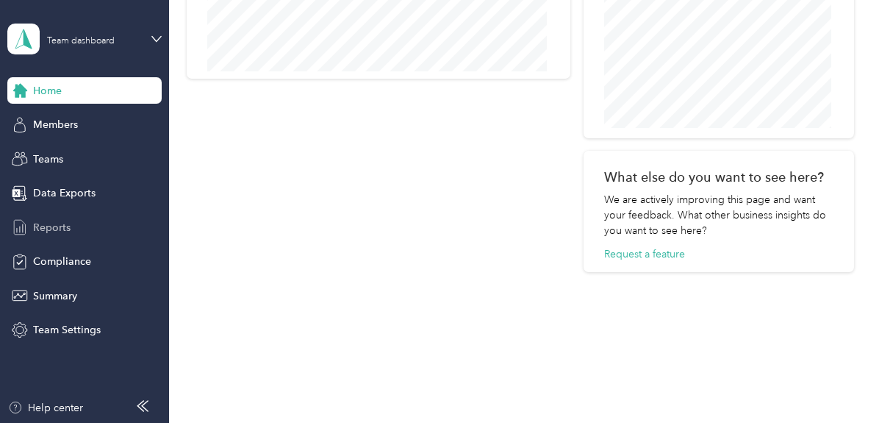
click at [50, 230] on span "Reports" at bounding box center [51, 227] width 37 height 15
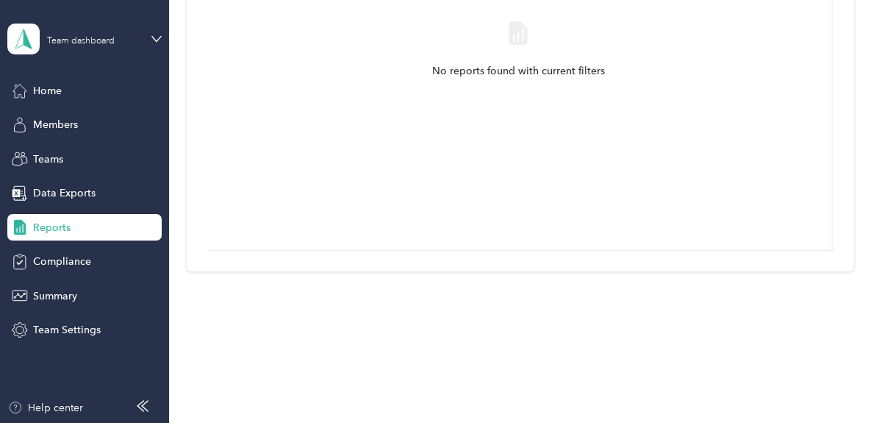
scroll to position [116, 0]
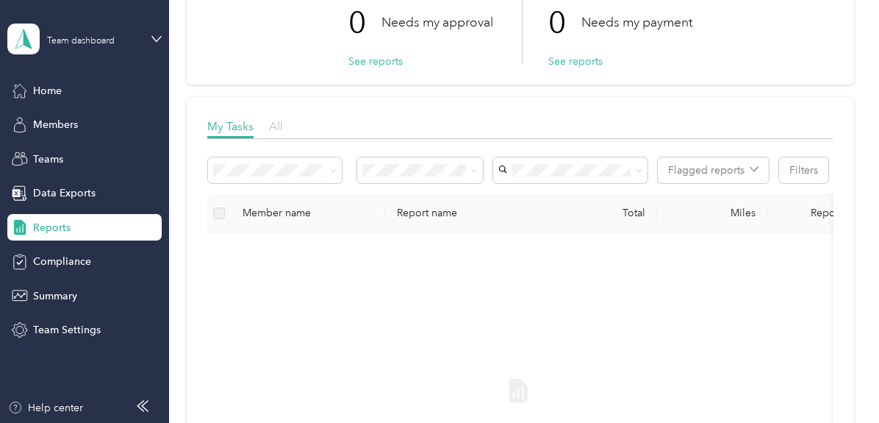
click at [279, 129] on span "All" at bounding box center [276, 126] width 14 height 14
click at [234, 126] on span "My Tasks" at bounding box center [230, 126] width 46 height 14
click at [73, 267] on span "Compliance" at bounding box center [62, 261] width 58 height 15
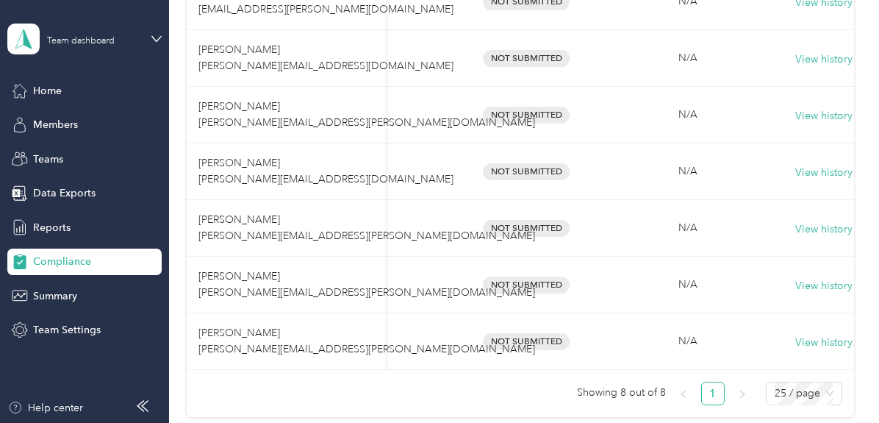
scroll to position [0, 153]
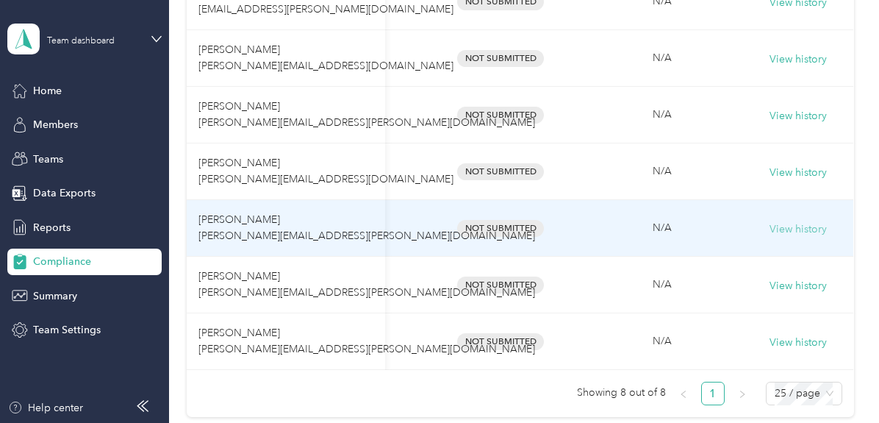
click at [795, 221] on button "View history" at bounding box center [797, 229] width 57 height 16
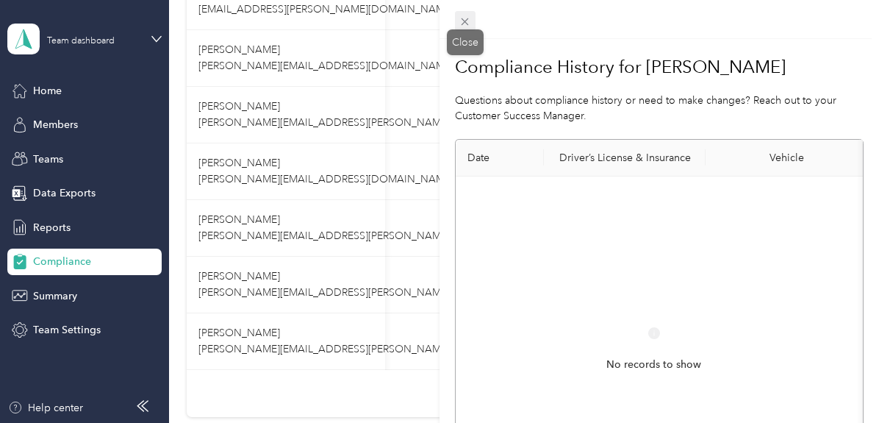
click at [465, 22] on icon at bounding box center [464, 21] width 7 height 7
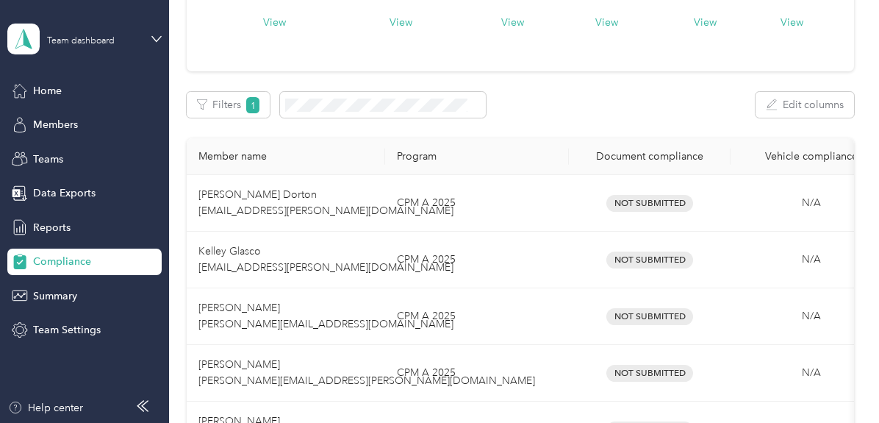
scroll to position [0, 0]
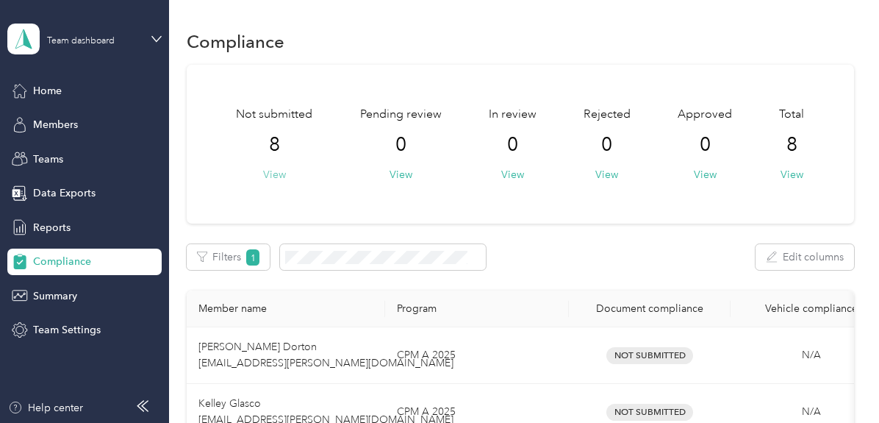
click at [279, 173] on button "View" at bounding box center [274, 174] width 23 height 15
click at [272, 174] on button "View" at bounding box center [274, 174] width 23 height 15
click at [78, 123] on div "Members" at bounding box center [84, 125] width 154 height 26
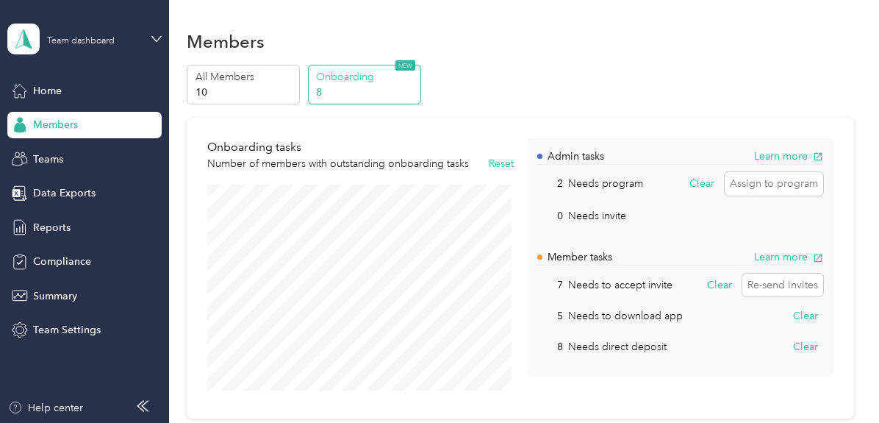
click at [60, 46] on div "Team dashboard" at bounding box center [81, 41] width 68 height 9
click at [68, 152] on div "Personal dashboard" at bounding box center [67, 148] width 93 height 15
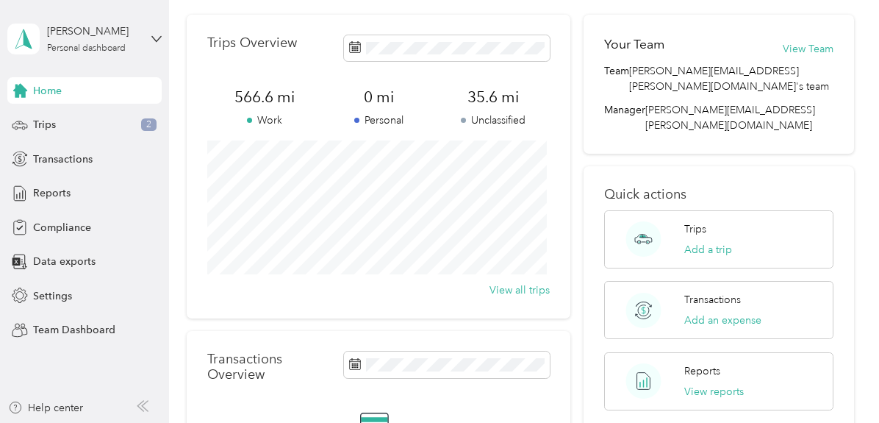
scroll to position [73, 0]
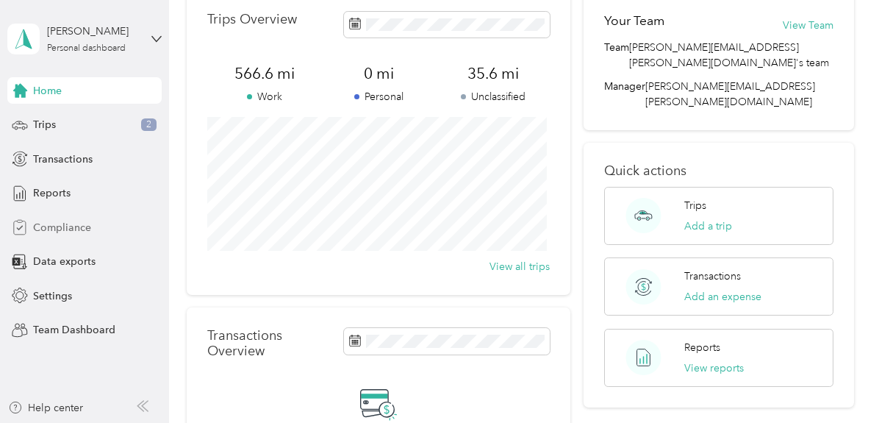
click at [65, 224] on span "Compliance" at bounding box center [62, 227] width 58 height 15
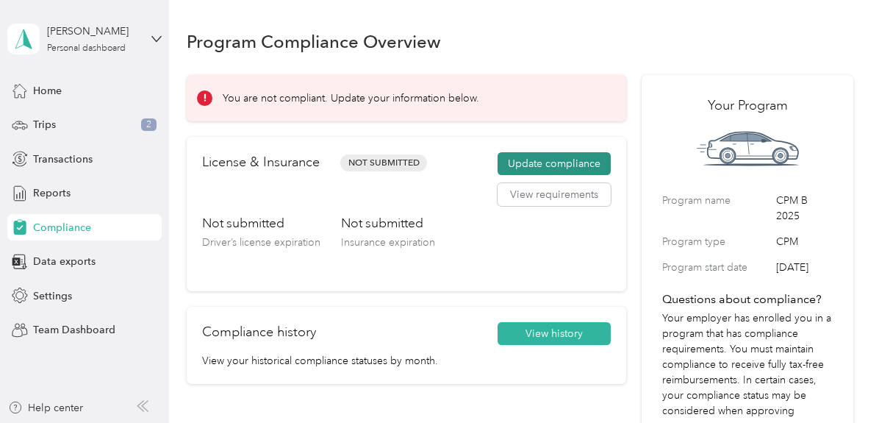
click at [552, 169] on button "Update compliance" at bounding box center [553, 164] width 113 height 24
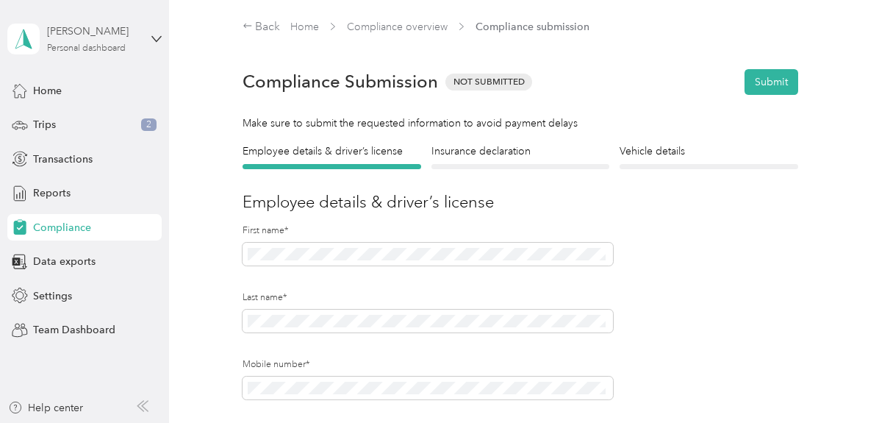
click at [85, 45] on div "Personal dashboard" at bounding box center [86, 48] width 79 height 9
click at [96, 124] on div "Team dashboard" at bounding box center [245, 121] width 455 height 26
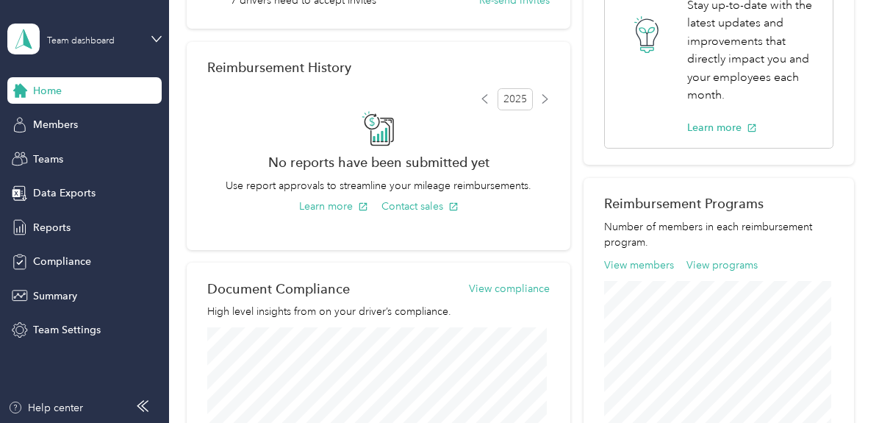
scroll to position [294, 0]
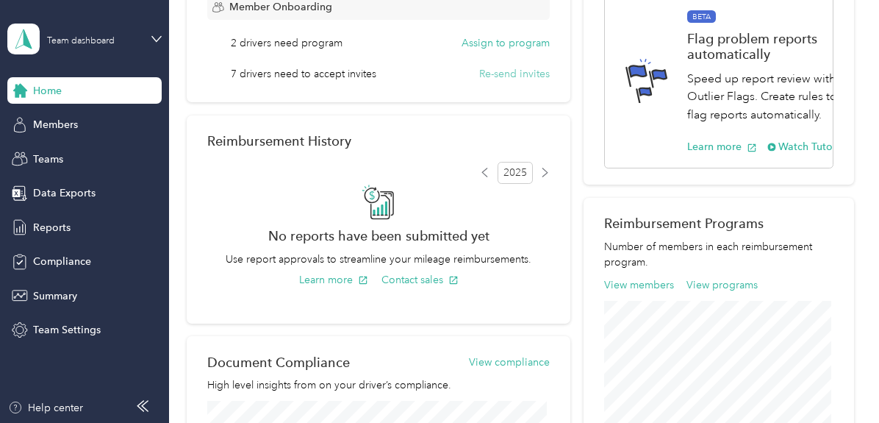
click at [495, 75] on button "Re-send invites" at bounding box center [514, 73] width 71 height 15
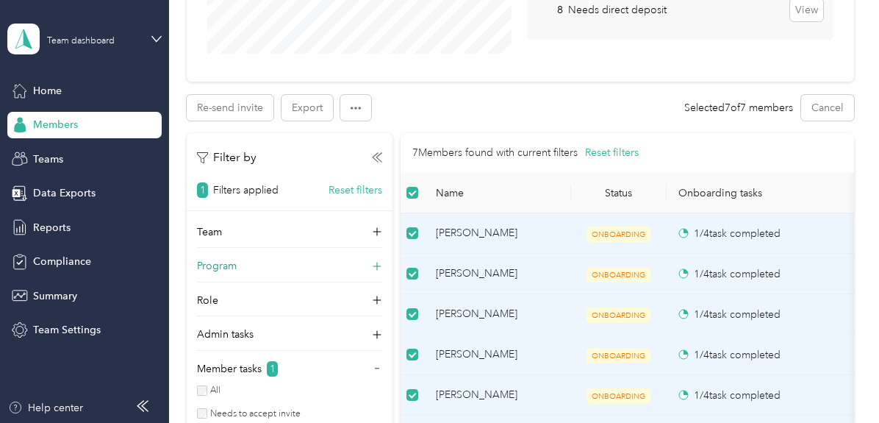
click at [263, 264] on div "Program" at bounding box center [289, 270] width 185 height 24
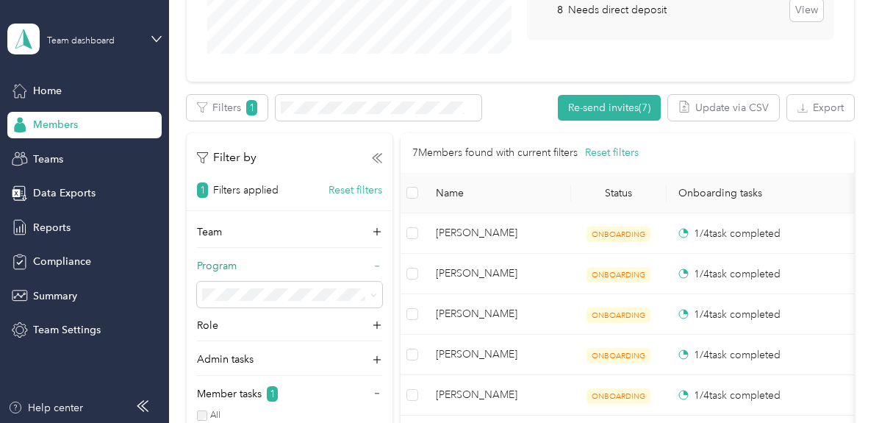
click at [270, 264] on div "Program" at bounding box center [289, 270] width 185 height 24
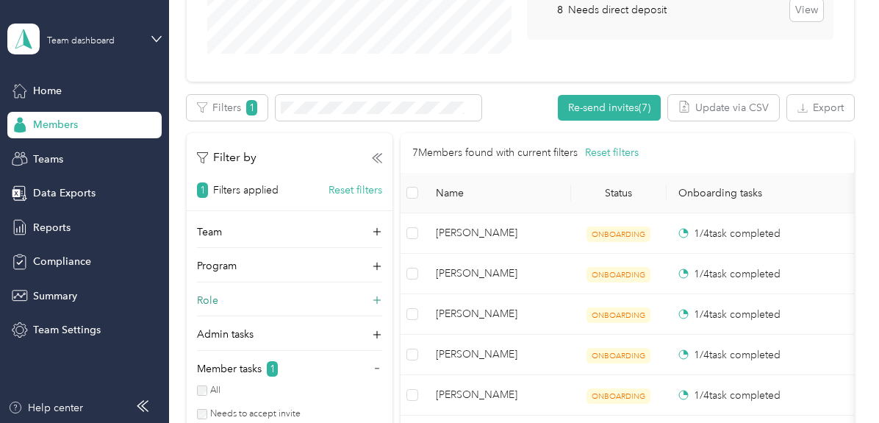
click at [253, 297] on div "Role" at bounding box center [289, 304] width 185 height 24
click at [252, 298] on div "Role" at bounding box center [289, 304] width 185 height 24
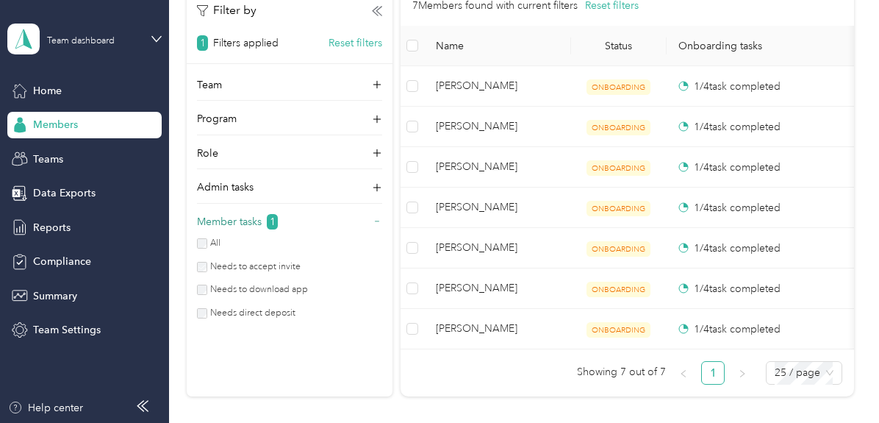
click at [255, 221] on p "Member tasks" at bounding box center [229, 221] width 65 height 15
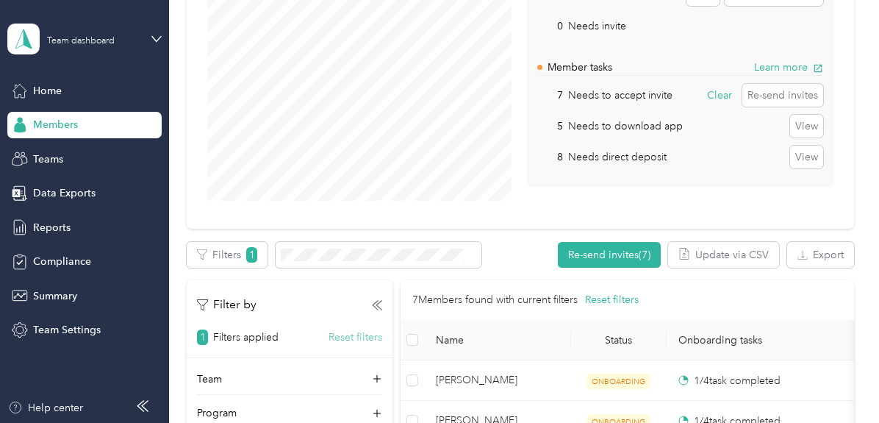
click at [366, 330] on button "Reset filters" at bounding box center [355, 336] width 54 height 15
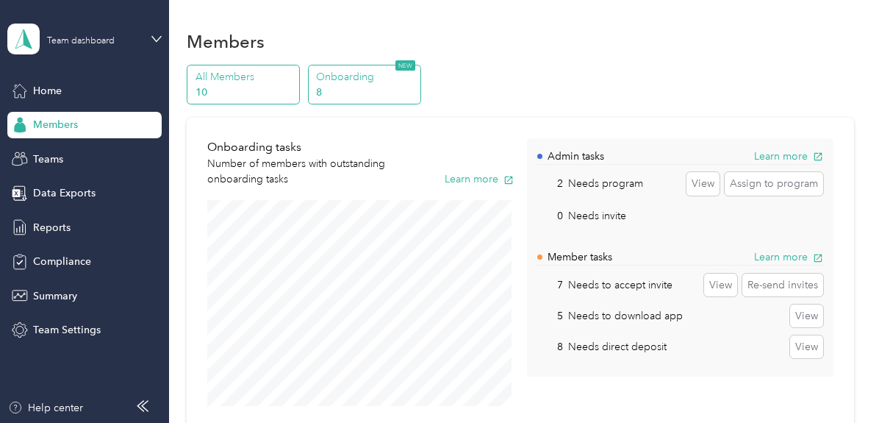
click at [265, 87] on p "10" at bounding box center [245, 92] width 100 height 15
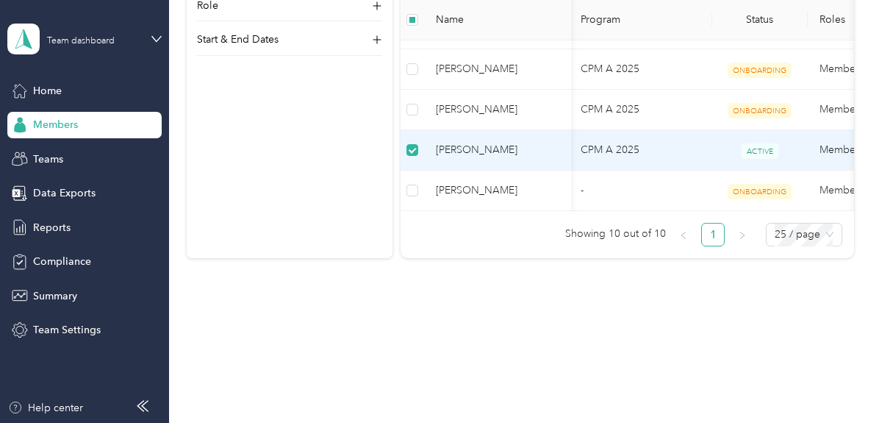
scroll to position [401, 0]
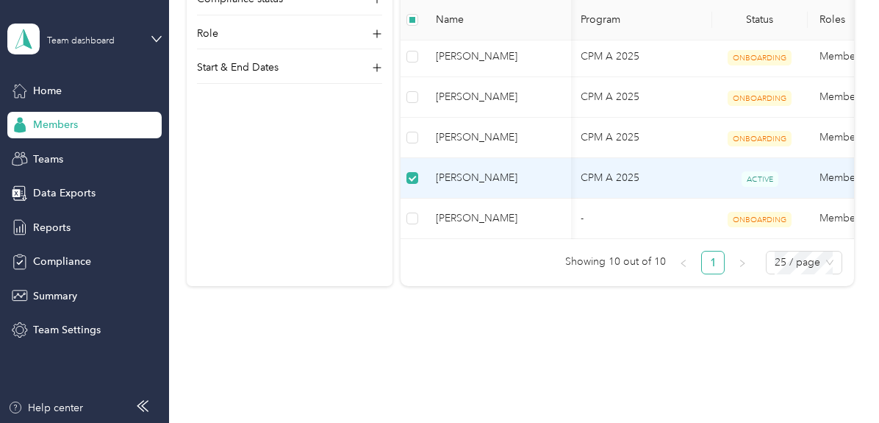
click at [448, 180] on span "[PERSON_NAME]" at bounding box center [497, 178] width 123 height 16
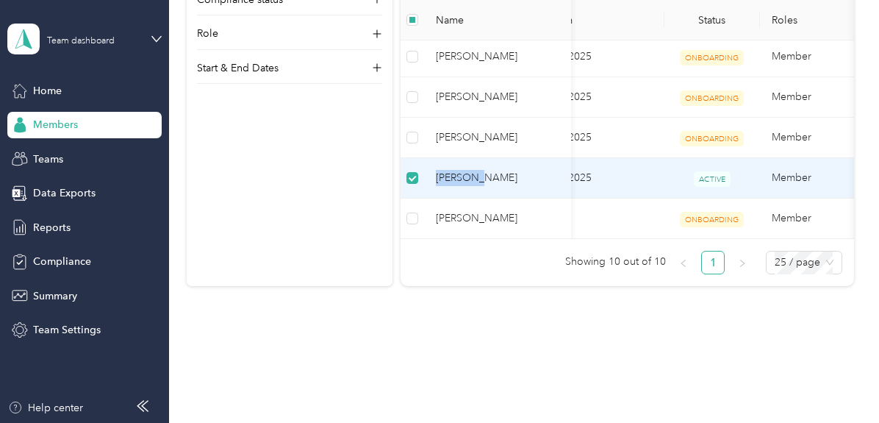
scroll to position [0, 295]
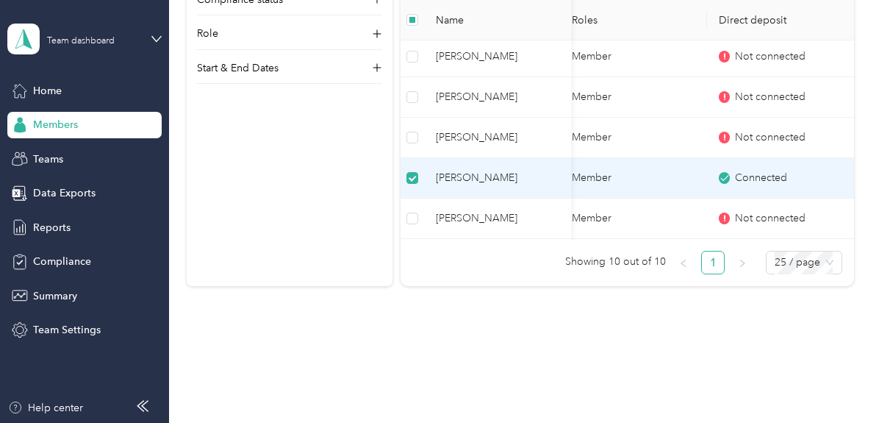
click at [738, 177] on span "Connected" at bounding box center [761, 178] width 52 height 16
click at [640, 182] on td "Member" at bounding box center [633, 178] width 147 height 40
click at [594, 179] on td "Member" at bounding box center [633, 178] width 147 height 40
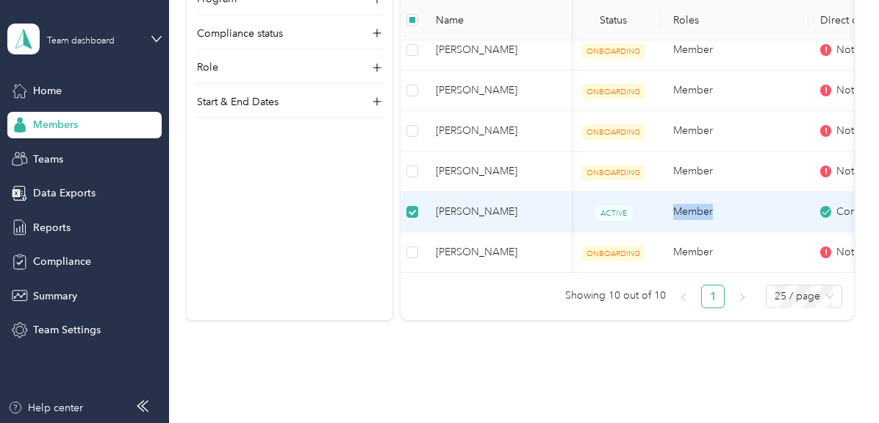
scroll to position [406, 0]
click at [663, 217] on td "Member" at bounding box center [734, 212] width 147 height 40
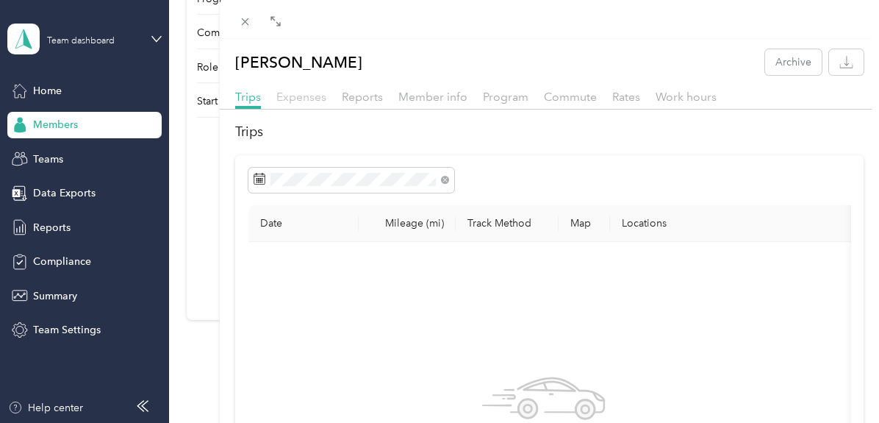
click at [315, 101] on span "Expenses" at bounding box center [301, 97] width 50 height 14
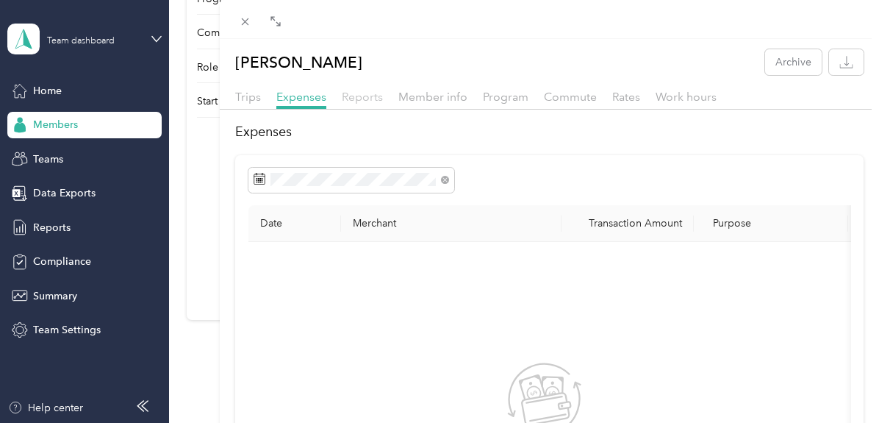
click at [354, 102] on span "Reports" at bounding box center [362, 97] width 41 height 14
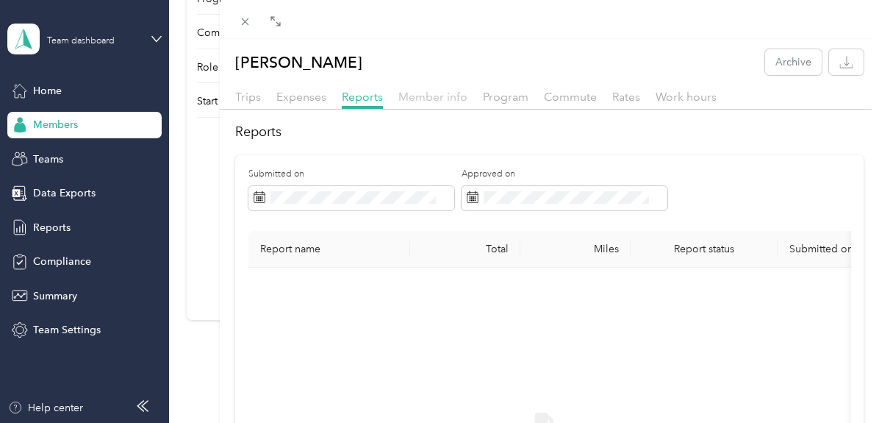
click at [441, 99] on span "Member info" at bounding box center [432, 97] width 69 height 14
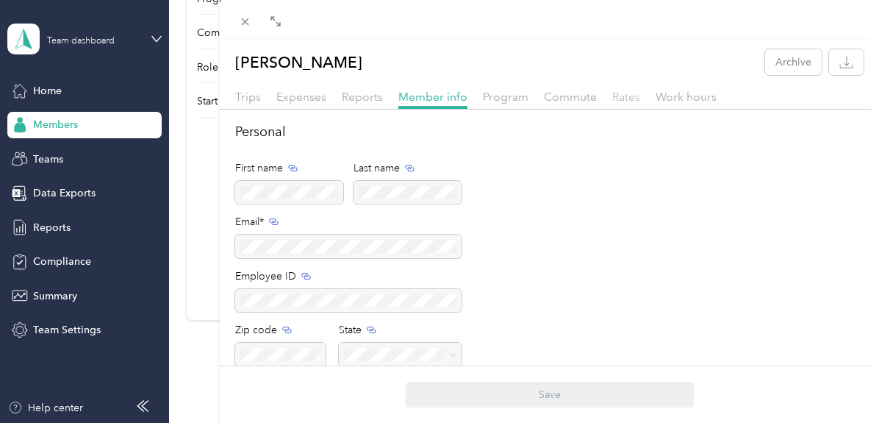
click at [628, 95] on span "Rates" at bounding box center [626, 97] width 28 height 14
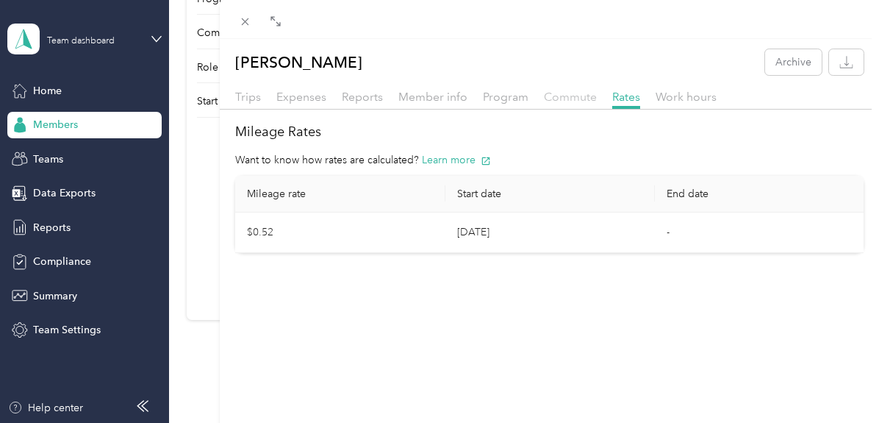
click at [563, 99] on span "Commute" at bounding box center [570, 97] width 53 height 14
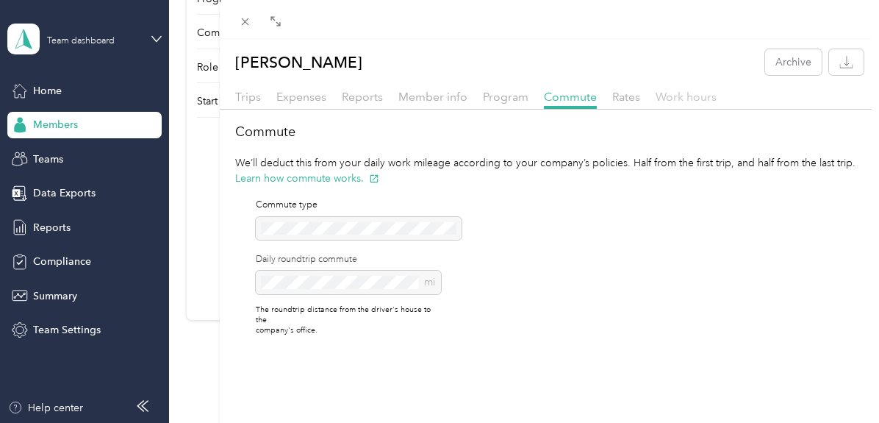
click at [658, 98] on span "Work hours" at bounding box center [685, 97] width 61 height 14
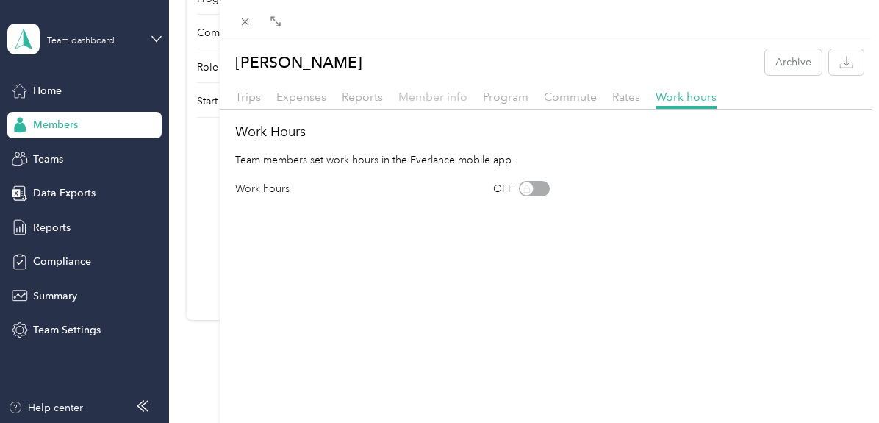
click at [435, 96] on span "Member info" at bounding box center [432, 97] width 69 height 14
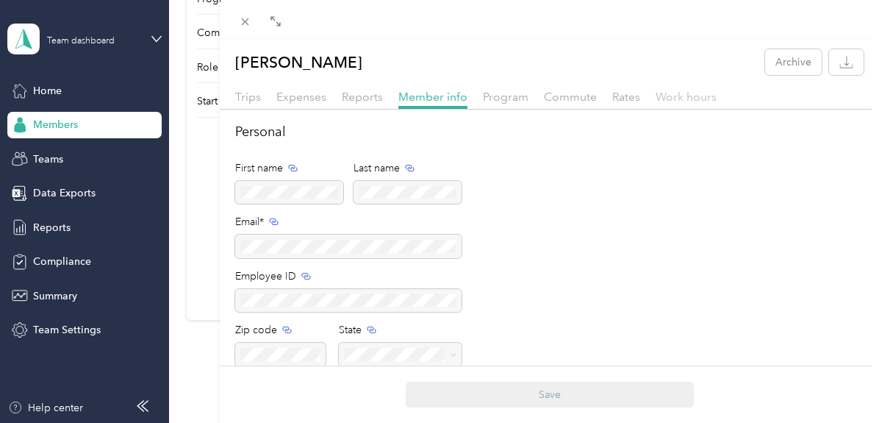
click at [670, 99] on span "Work hours" at bounding box center [685, 97] width 61 height 14
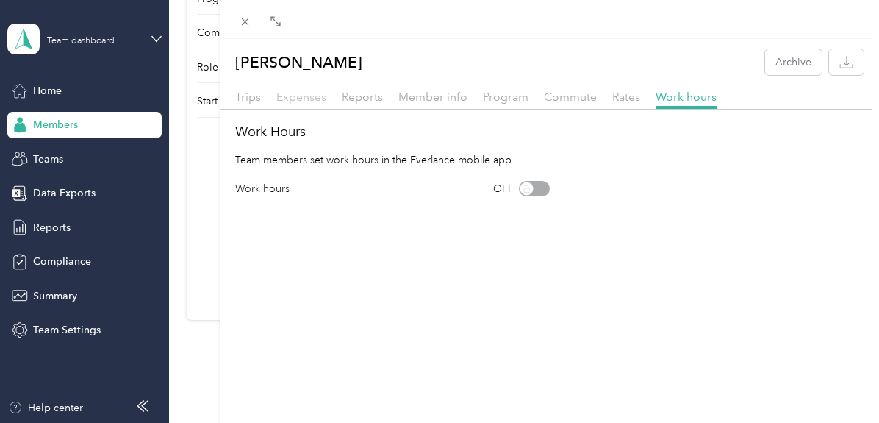
click at [285, 95] on span "Expenses" at bounding box center [301, 97] width 50 height 14
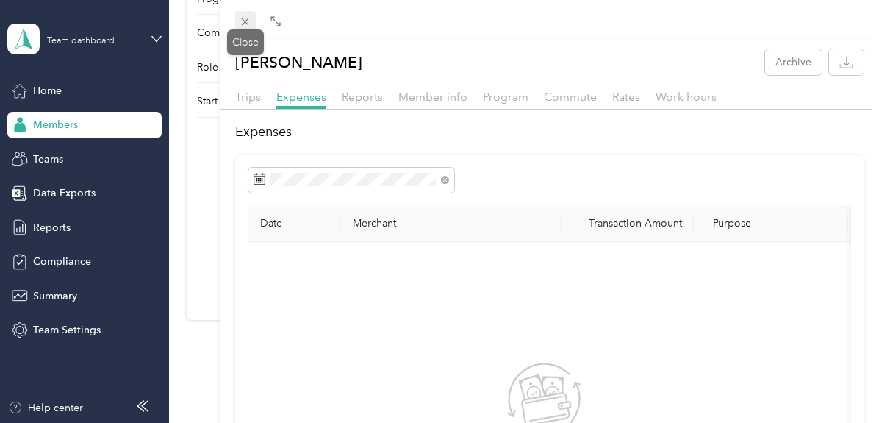
click at [244, 21] on icon at bounding box center [245, 21] width 12 height 12
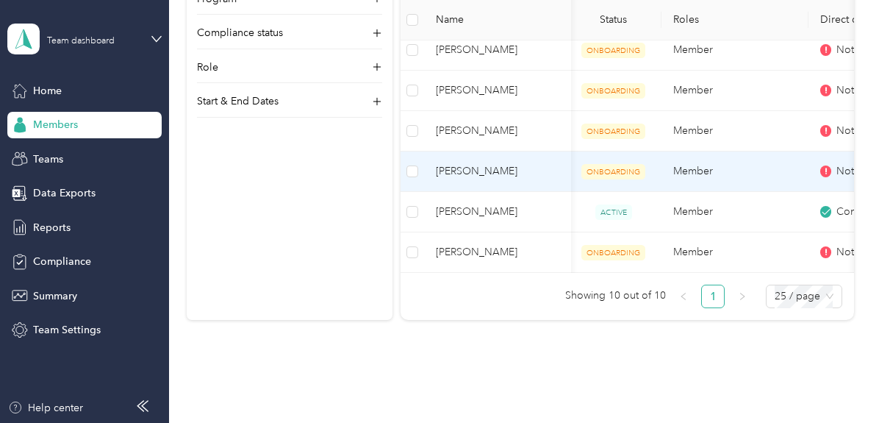
click at [469, 167] on span "[PERSON_NAME]" at bounding box center [497, 171] width 123 height 16
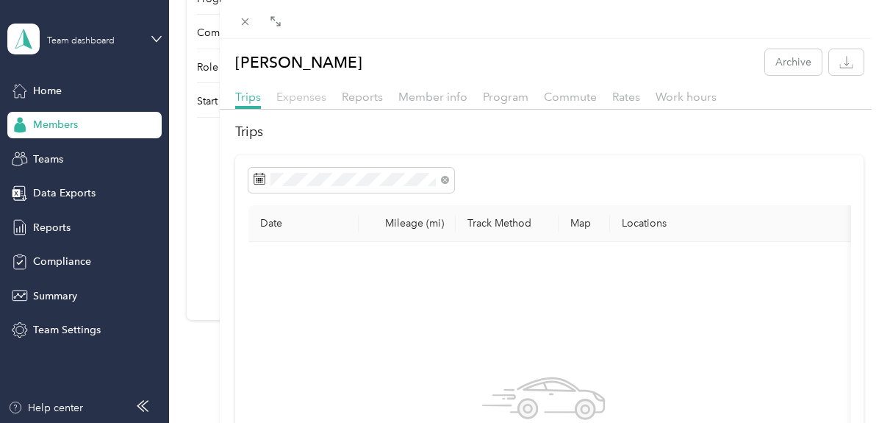
click at [316, 96] on span "Expenses" at bounding box center [301, 97] width 50 height 14
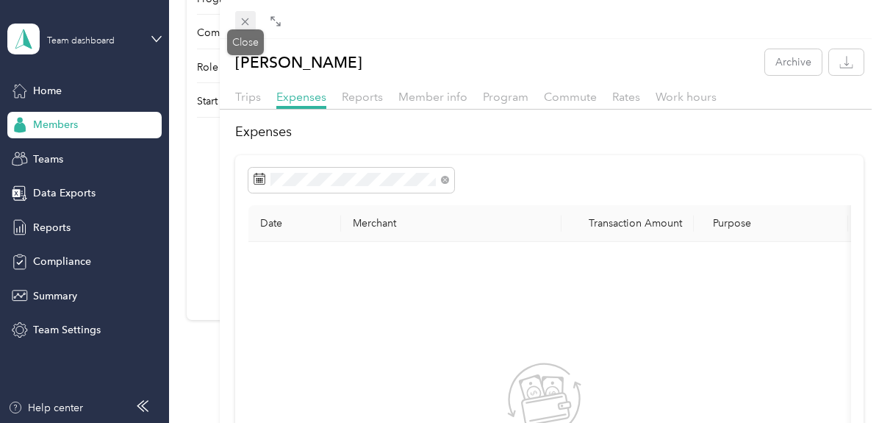
click at [249, 19] on icon at bounding box center [245, 21] width 12 height 12
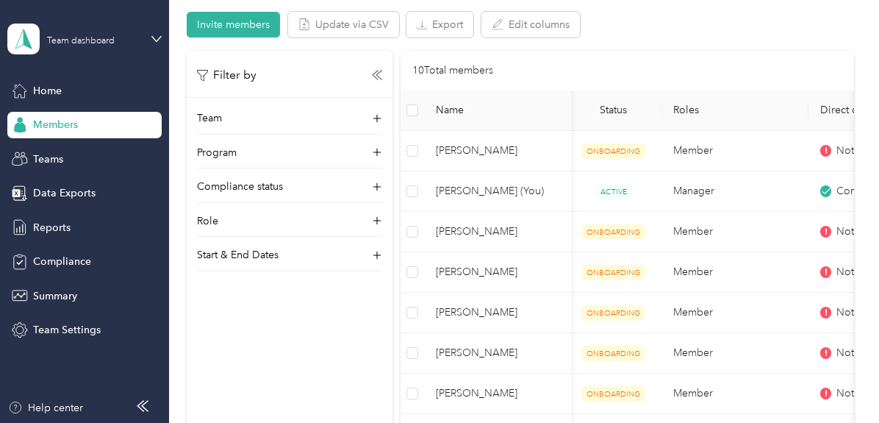
scroll to position [147, 0]
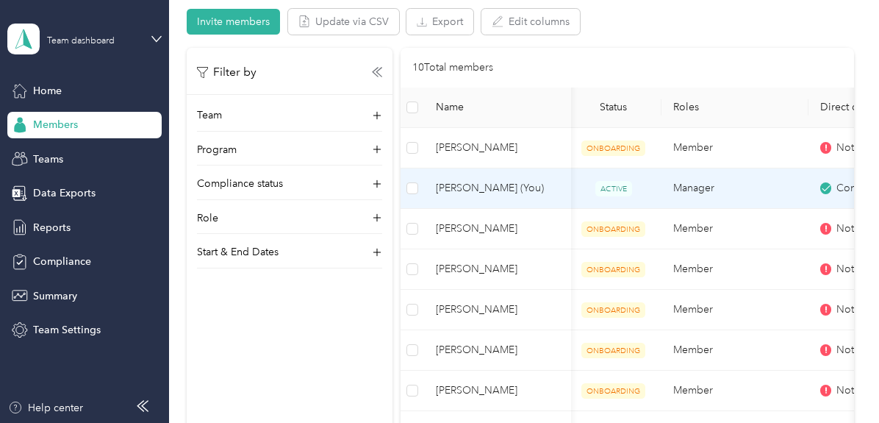
click at [499, 183] on span "[PERSON_NAME] (You)" at bounding box center [497, 188] width 123 height 16
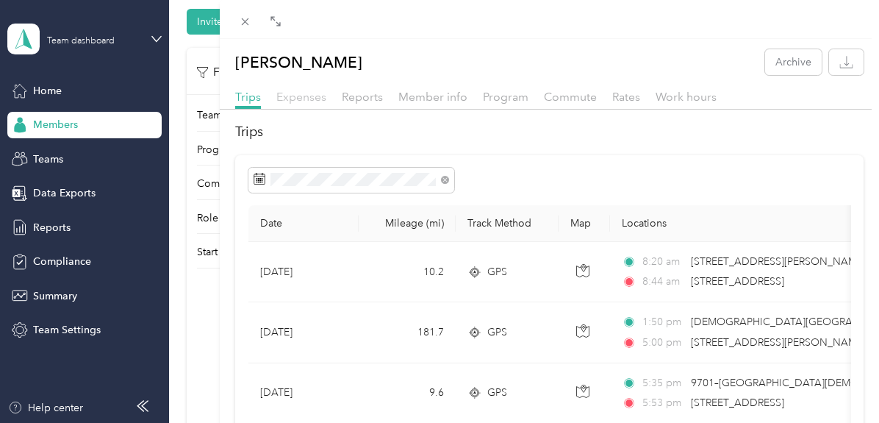
click at [315, 103] on span "Expenses" at bounding box center [301, 97] width 50 height 14
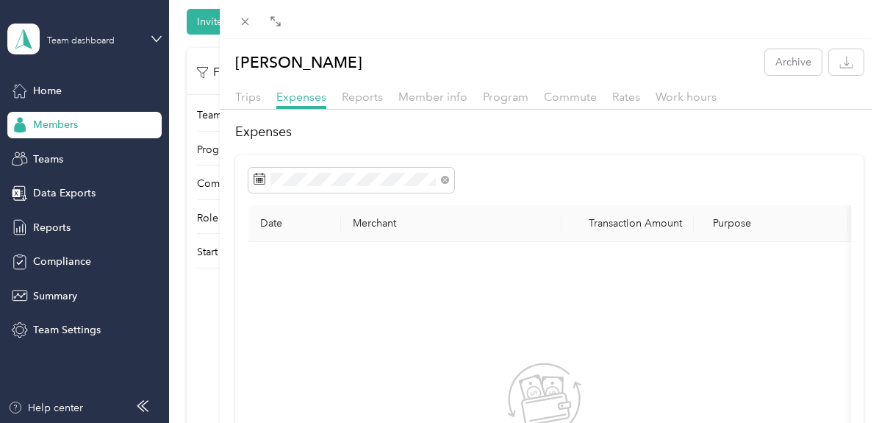
click at [342, 104] on div "Reports" at bounding box center [362, 97] width 41 height 18
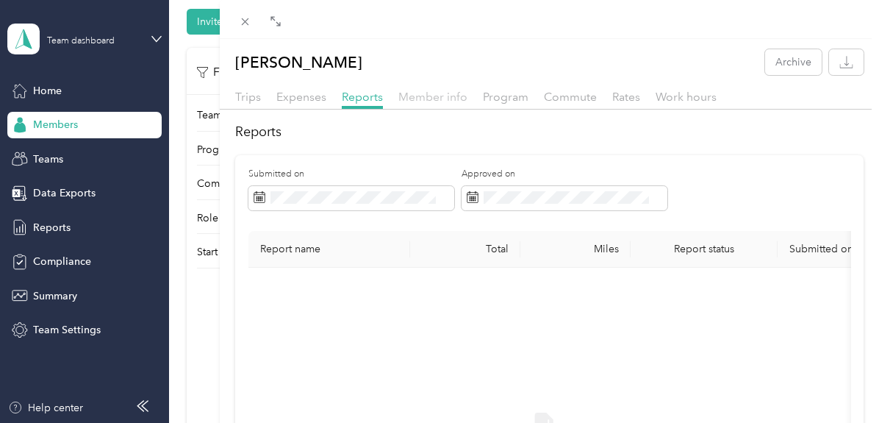
click at [423, 93] on span "Member info" at bounding box center [432, 97] width 69 height 14
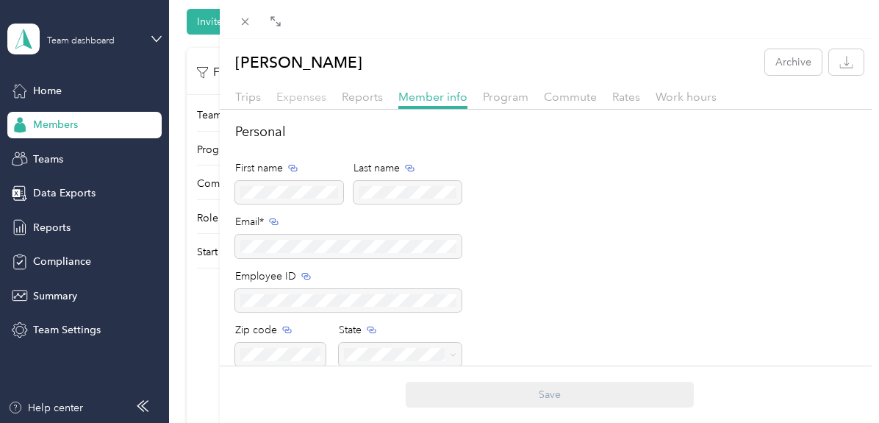
click at [315, 96] on span "Expenses" at bounding box center [301, 97] width 50 height 14
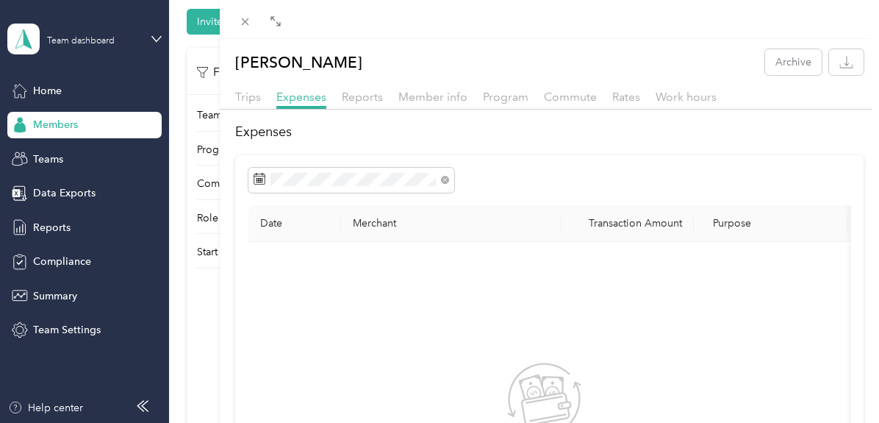
click at [620, 104] on div "Rates" at bounding box center [626, 97] width 28 height 18
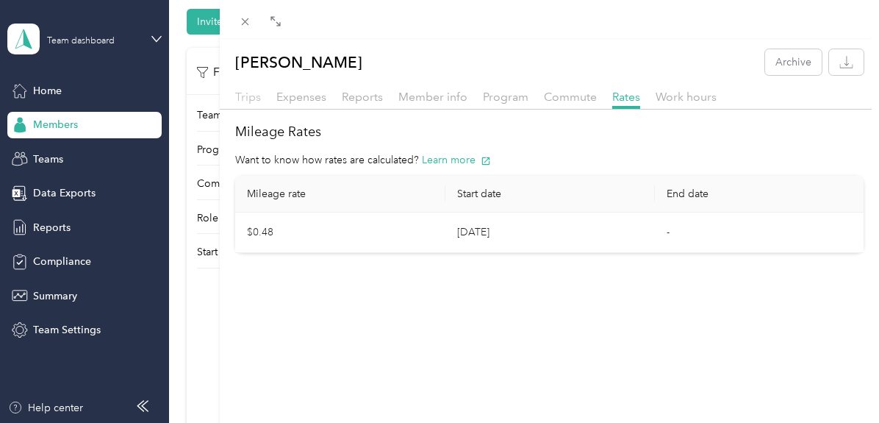
click at [242, 94] on span "Trips" at bounding box center [248, 97] width 26 height 14
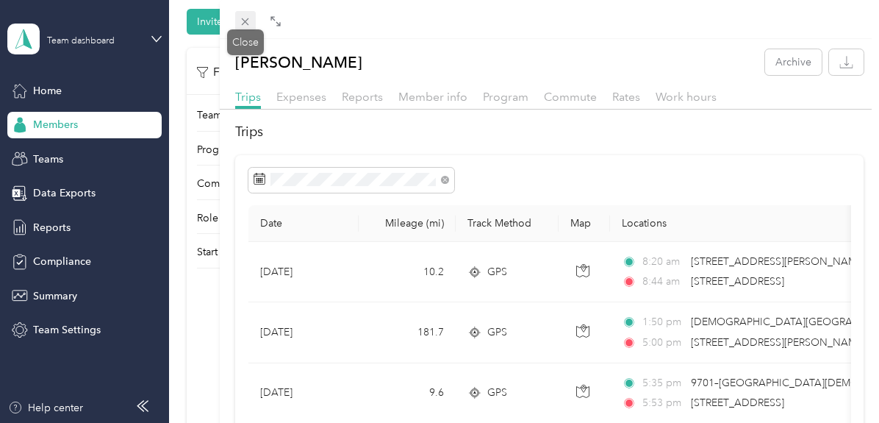
click at [244, 25] on icon at bounding box center [245, 21] width 12 height 12
